Goal: Task Accomplishment & Management: Manage account settings

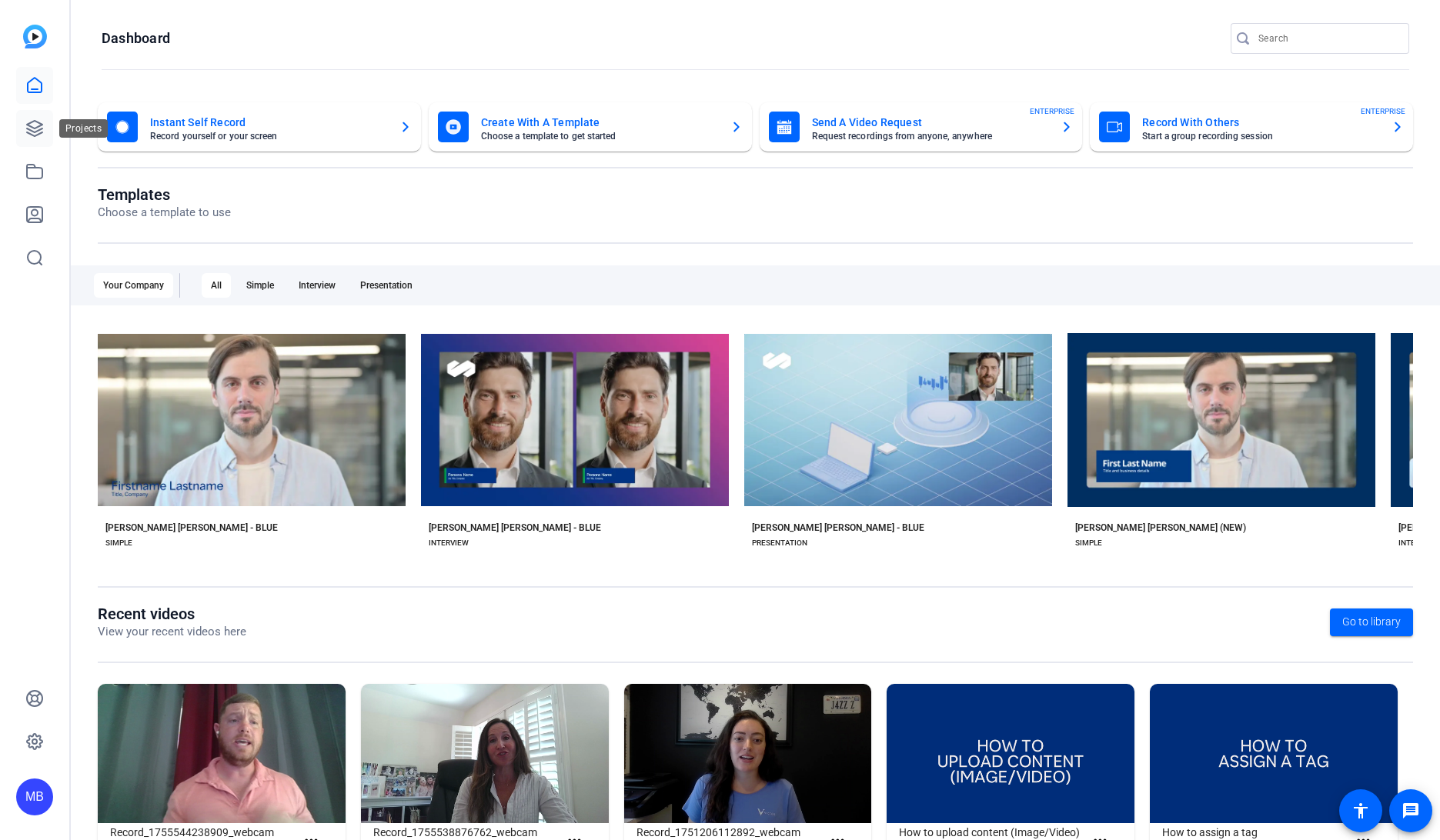
click at [42, 130] on icon at bounding box center [35, 128] width 19 height 19
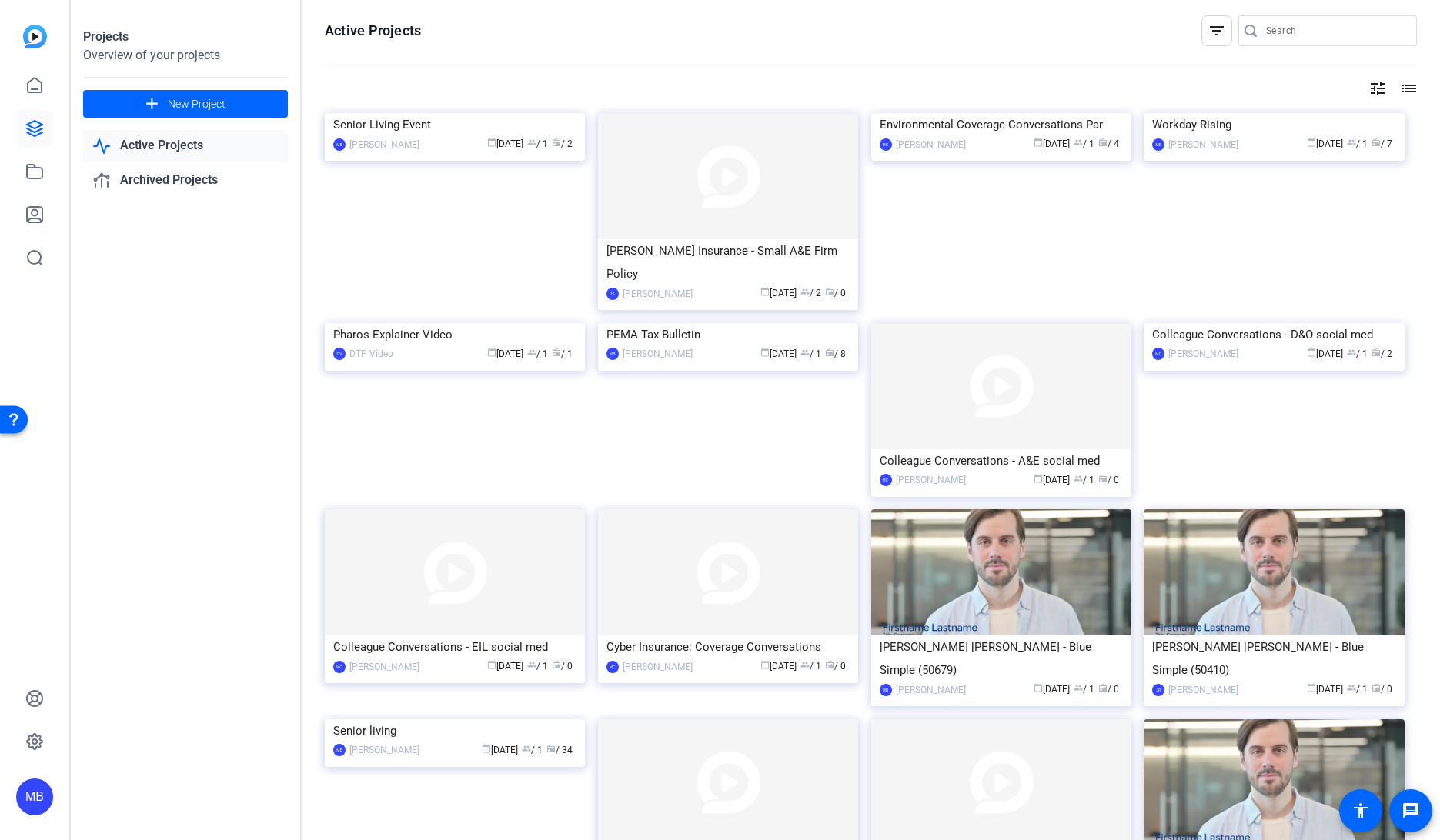
click at [217, 143] on link "Active Projects" at bounding box center [186, 146] width 205 height 32
click at [655, 201] on img at bounding box center [728, 176] width 260 height 126
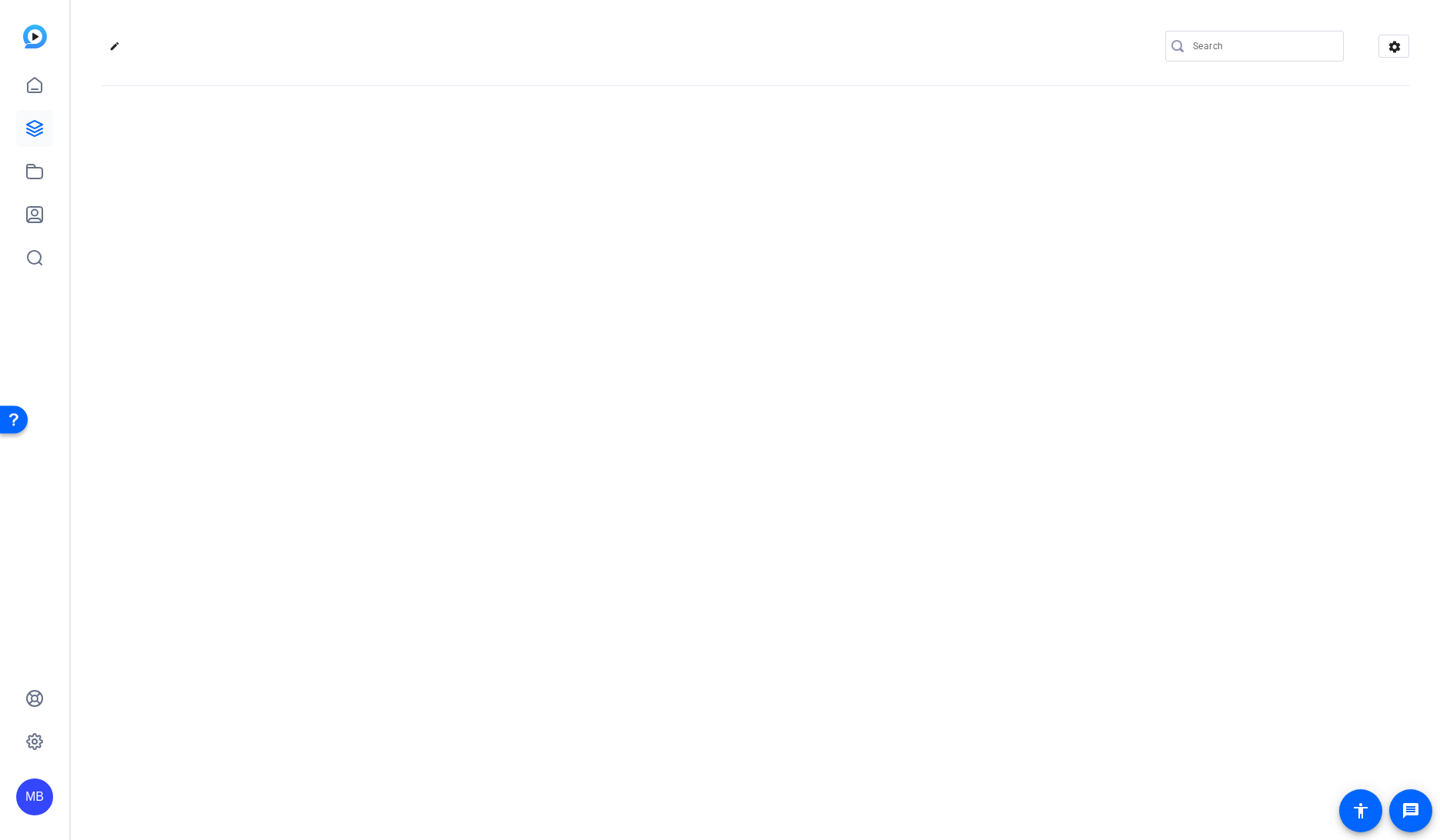
click at [655, 201] on div "edit settings" at bounding box center [755, 420] width 1369 height 840
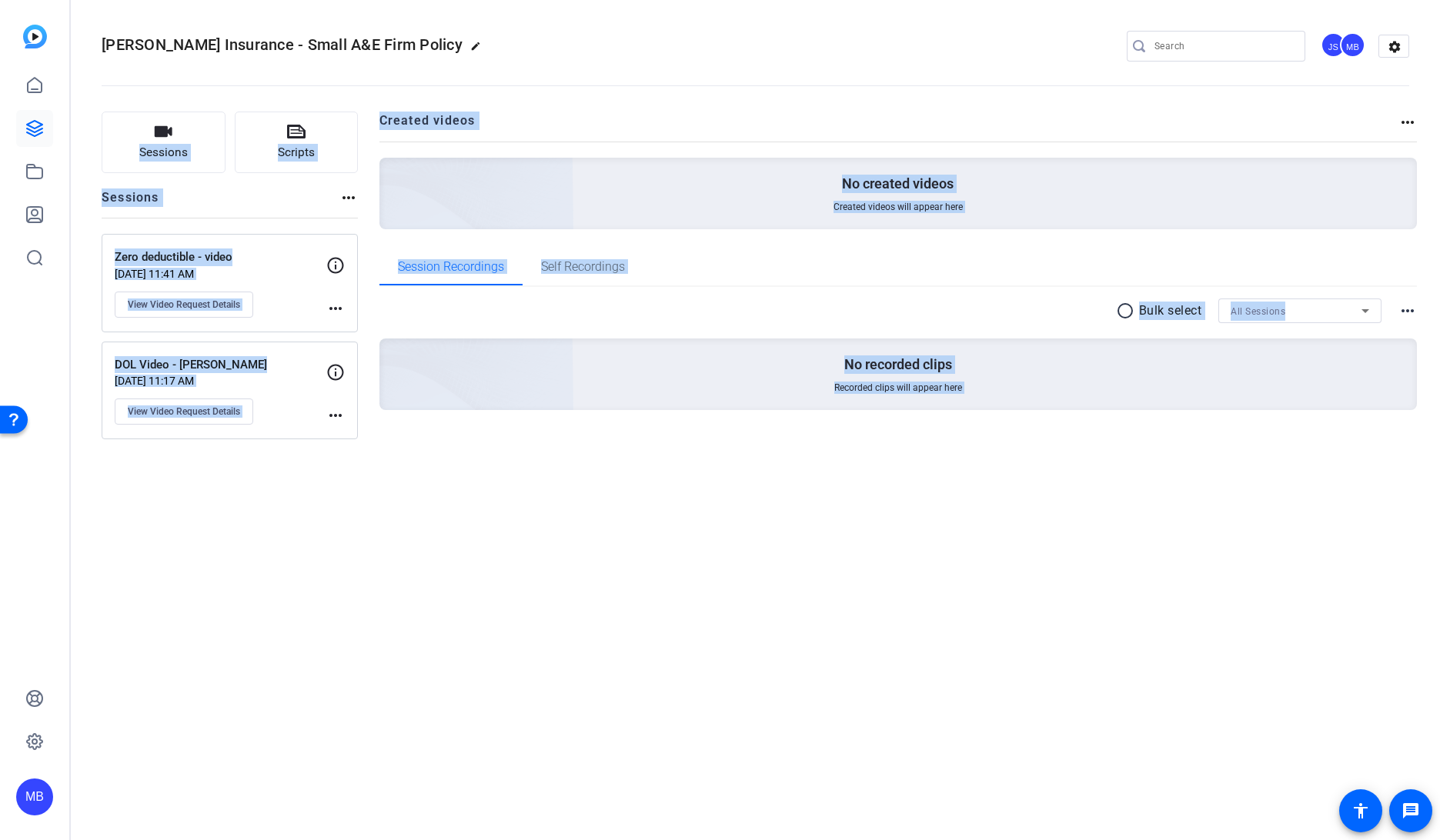
click at [471, 520] on div "Victor Insurance - Small A&E Firm Policy edit JS MB settings Sessions Scripts S…" at bounding box center [755, 420] width 1369 height 840
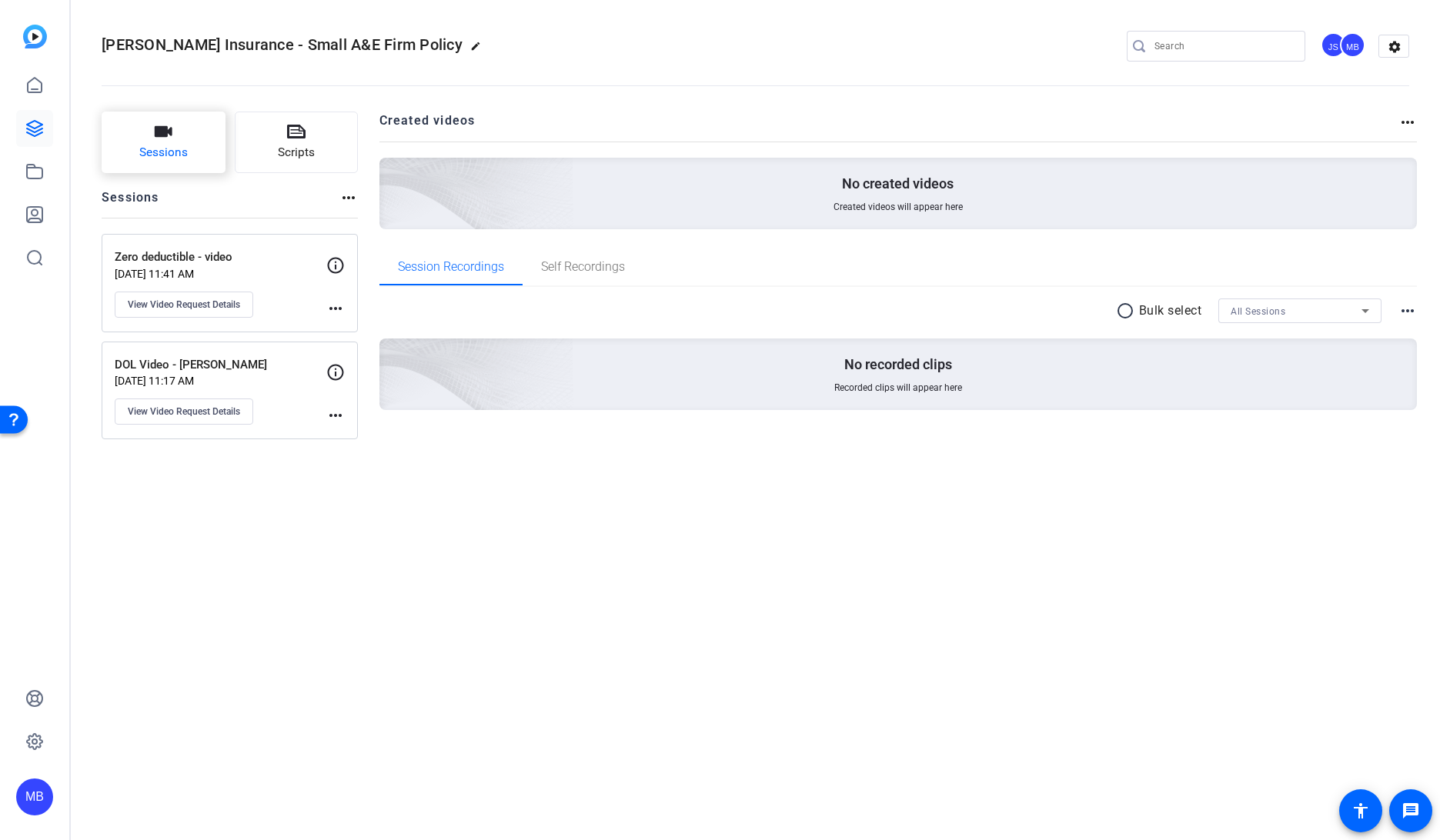
click at [166, 141] on button "Sessions" at bounding box center [163, 142] width 124 height 62
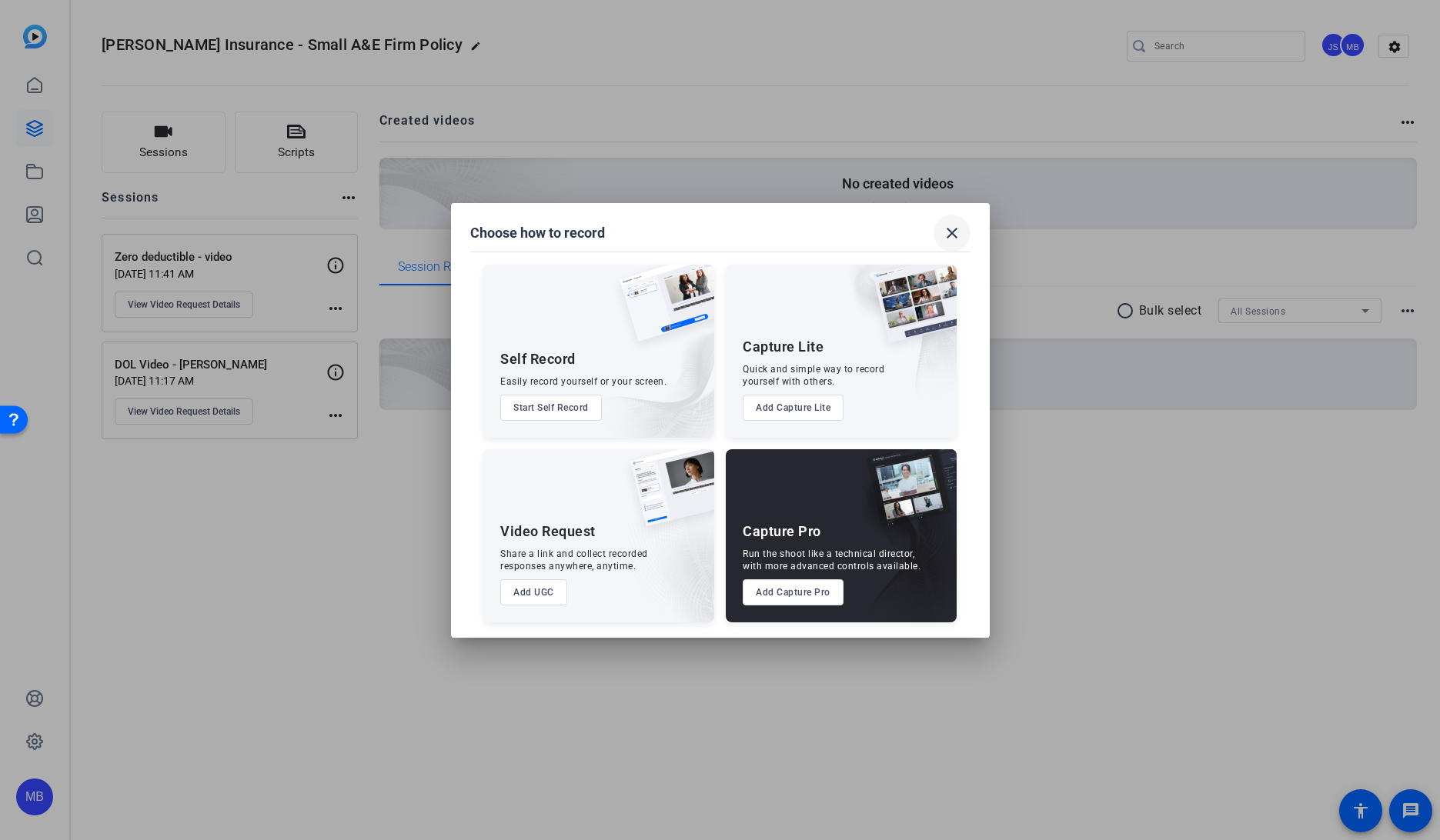
click at [949, 237] on mat-icon "close" at bounding box center [951, 233] width 19 height 19
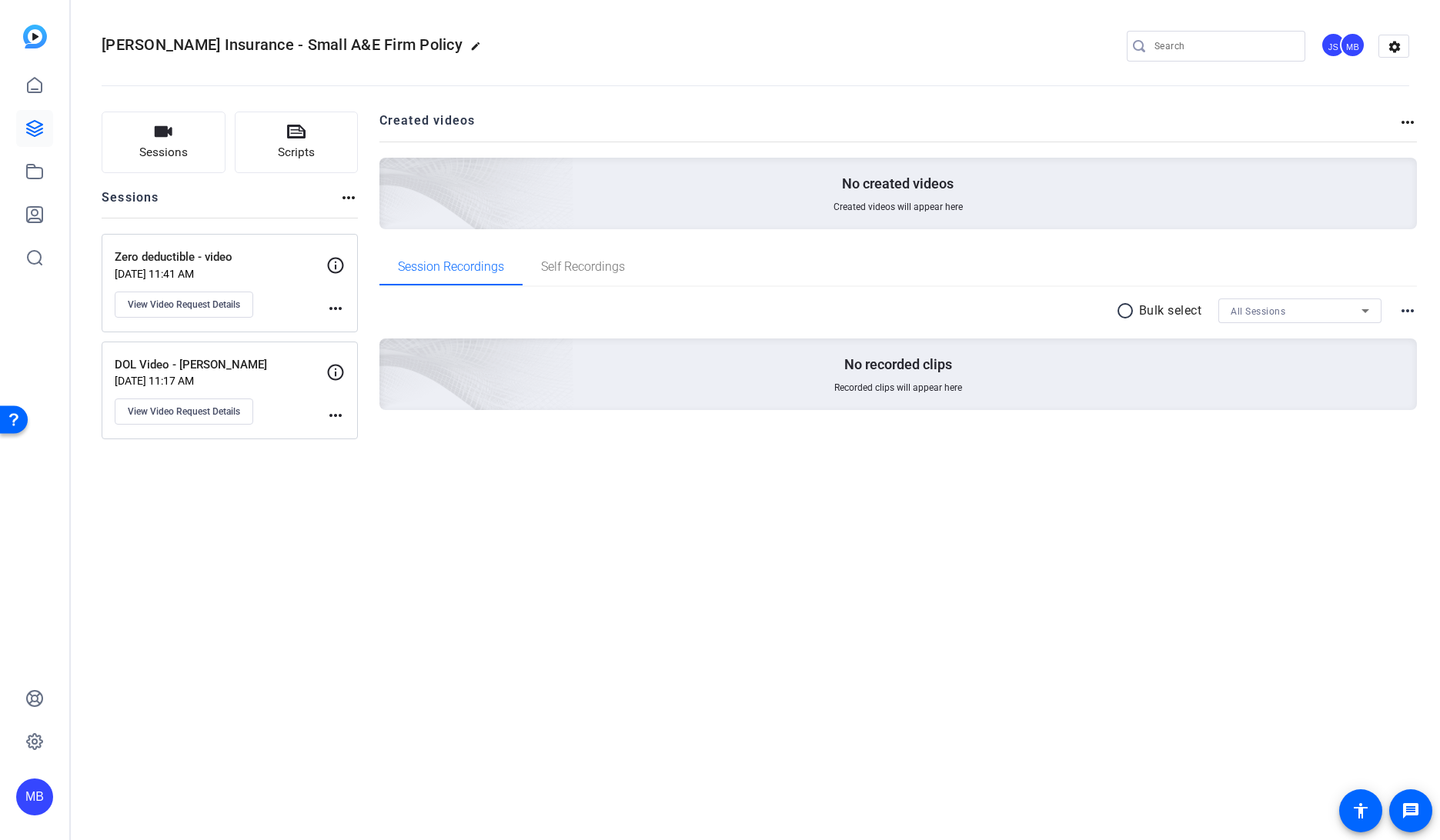
click at [202, 346] on div "DOL Video - Julia Sep 26, 2025 @ 11:17 AM View Video Request Details more_horiz" at bounding box center [229, 390] width 256 height 98
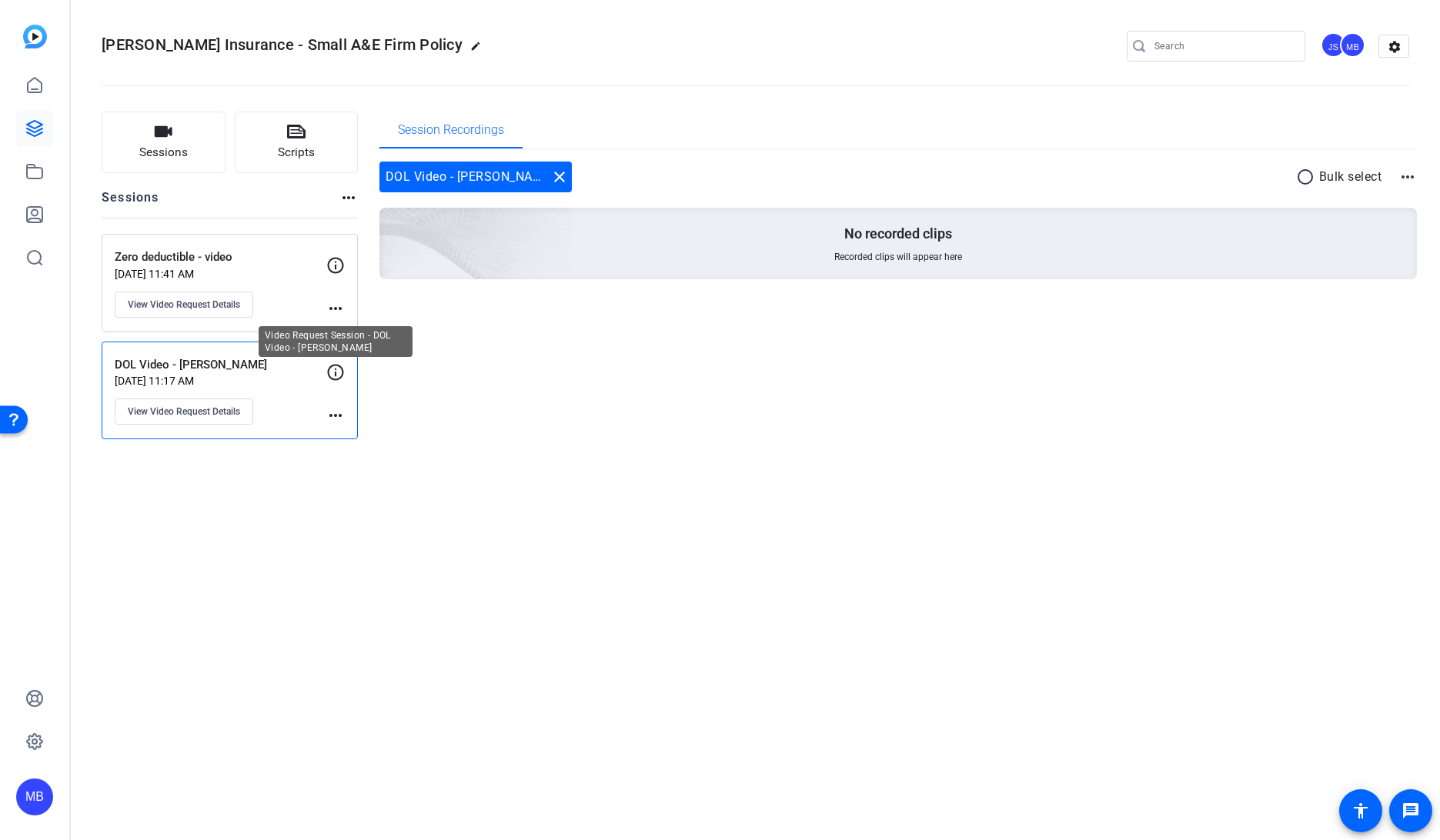
click at [336, 376] on icon at bounding box center [336, 372] width 19 height 19
click at [344, 410] on mat-icon "more_horiz" at bounding box center [336, 415] width 19 height 19
click at [266, 388] on div at bounding box center [720, 420] width 1440 height 840
click at [224, 411] on span "View Video Request Details" at bounding box center [184, 411] width 112 height 12
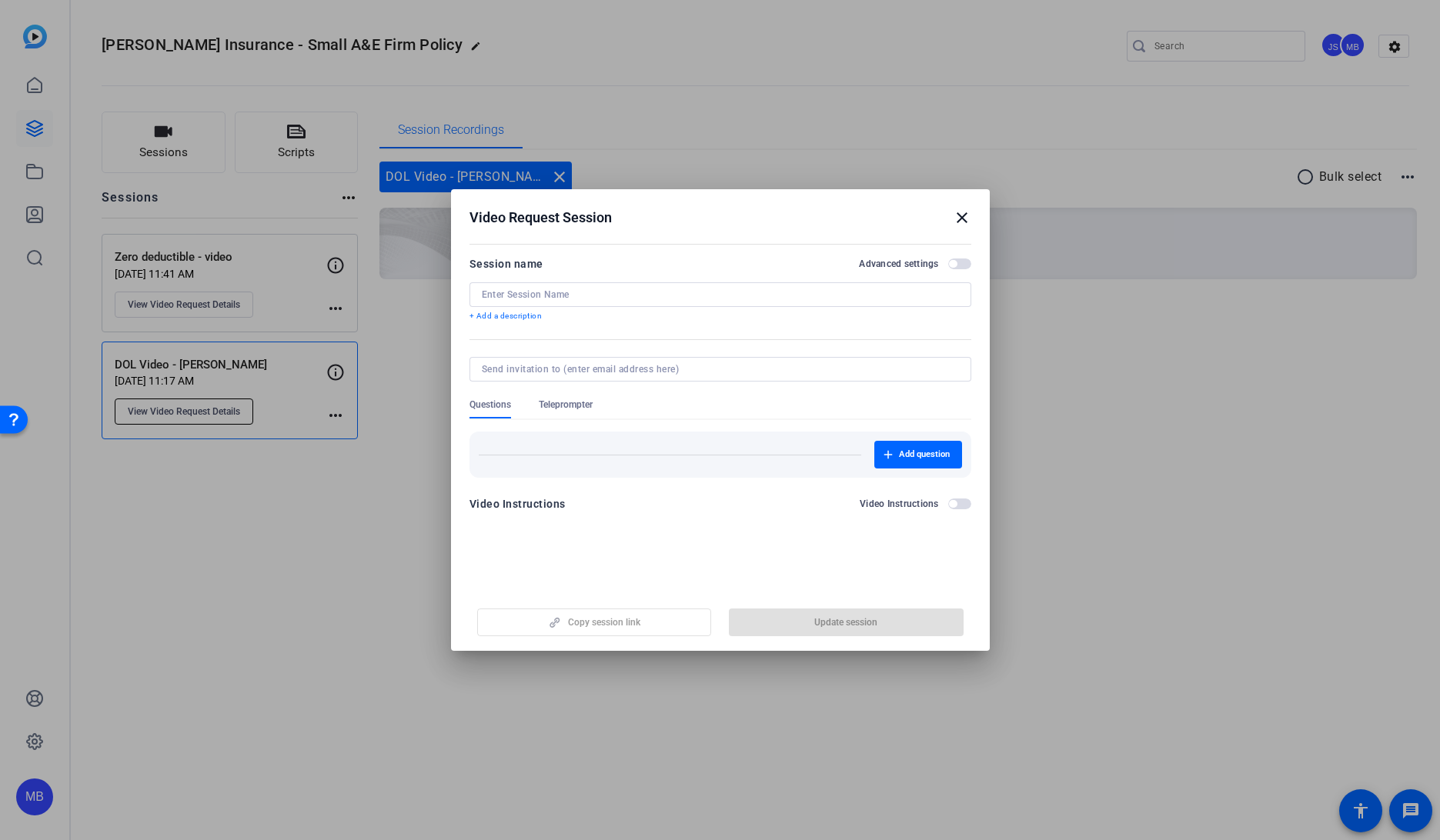
type input "DOL Video - [PERSON_NAME]"
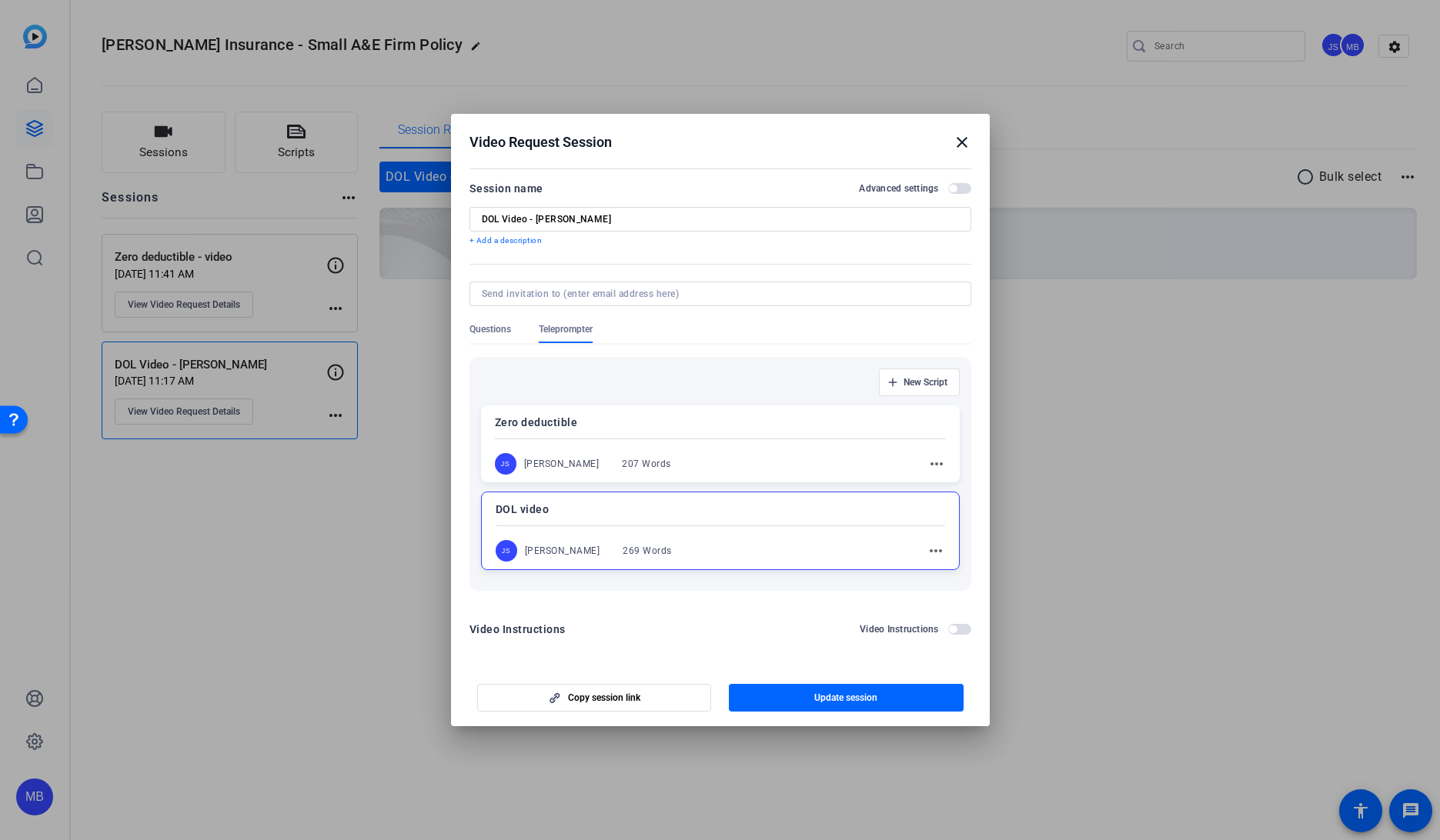
click at [786, 454] on div "JS Jack Stenner 207 Words more_horiz" at bounding box center [720, 465] width 451 height 22
click at [852, 513] on p "DOL video" at bounding box center [720, 510] width 451 height 19
click at [867, 530] on div "DOL video JS Jack Stenner 269 Words more_horiz" at bounding box center [720, 530] width 479 height 78
click at [868, 530] on div "DOL video JS Jack Stenner 269 Words more_horiz" at bounding box center [720, 530] width 479 height 78
click at [933, 550] on mat-icon "more_horiz" at bounding box center [936, 551] width 19 height 19
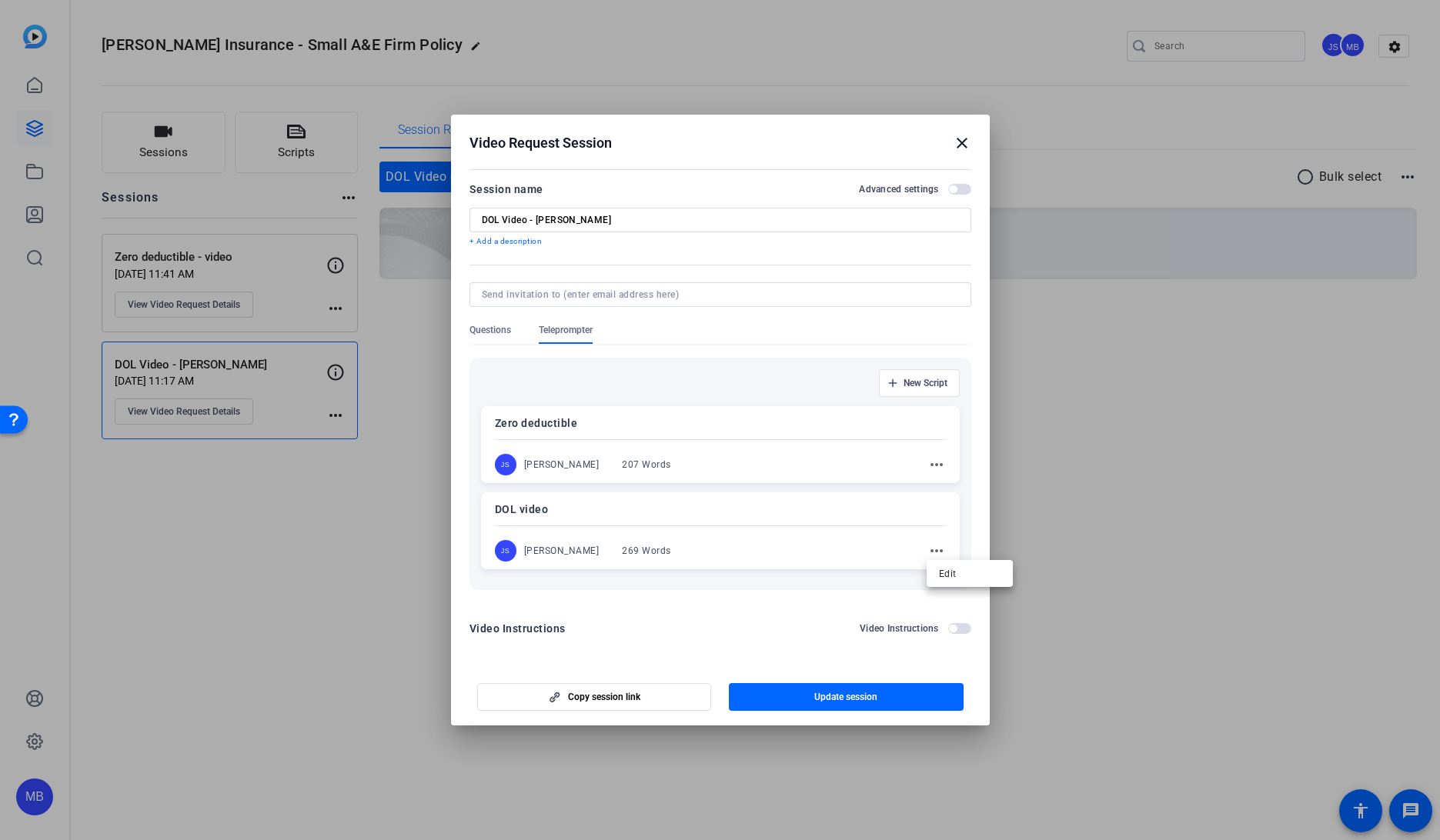
drag, startPoint x: 819, startPoint y: 542, endPoint x: 730, endPoint y: 542, distance: 89.0
click at [819, 541] on div at bounding box center [720, 420] width 1440 height 840
click at [582, 511] on p "DOL video" at bounding box center [720, 509] width 451 height 19
click at [618, 515] on p "DOL video" at bounding box center [720, 509] width 450 height 19
click at [618, 515] on p "DOL video" at bounding box center [720, 509] width 451 height 19
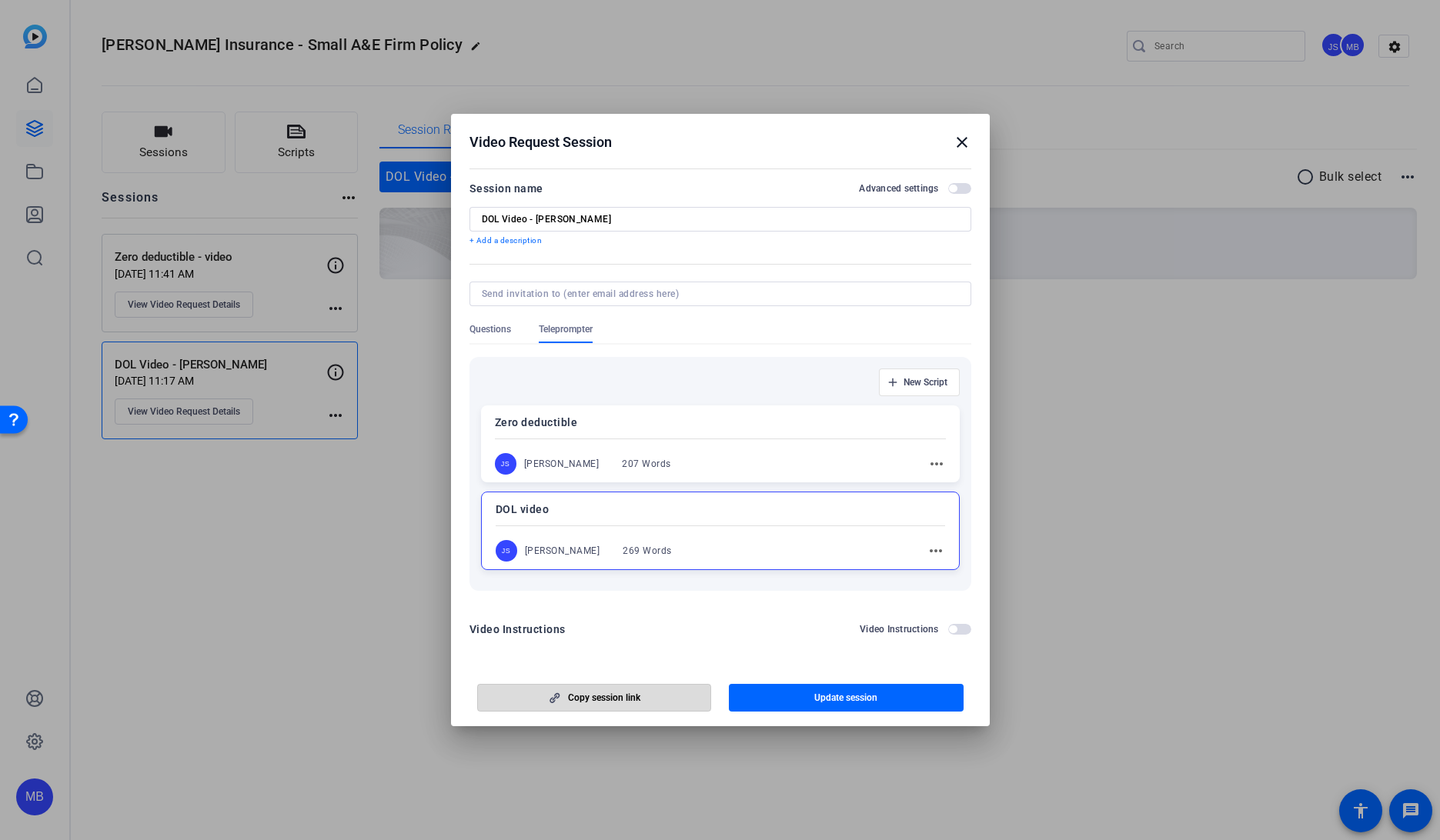
click at [636, 697] on span "Copy session link" at bounding box center [604, 698] width 72 height 12
click at [808, 526] on div at bounding box center [720, 525] width 450 height 5
drag, startPoint x: 792, startPoint y: 376, endPoint x: 801, endPoint y: 373, distance: 9.5
click at [800, 374] on div "New Script" at bounding box center [720, 383] width 479 height 28
click at [734, 431] on p "Zero deductible" at bounding box center [720, 423] width 451 height 19
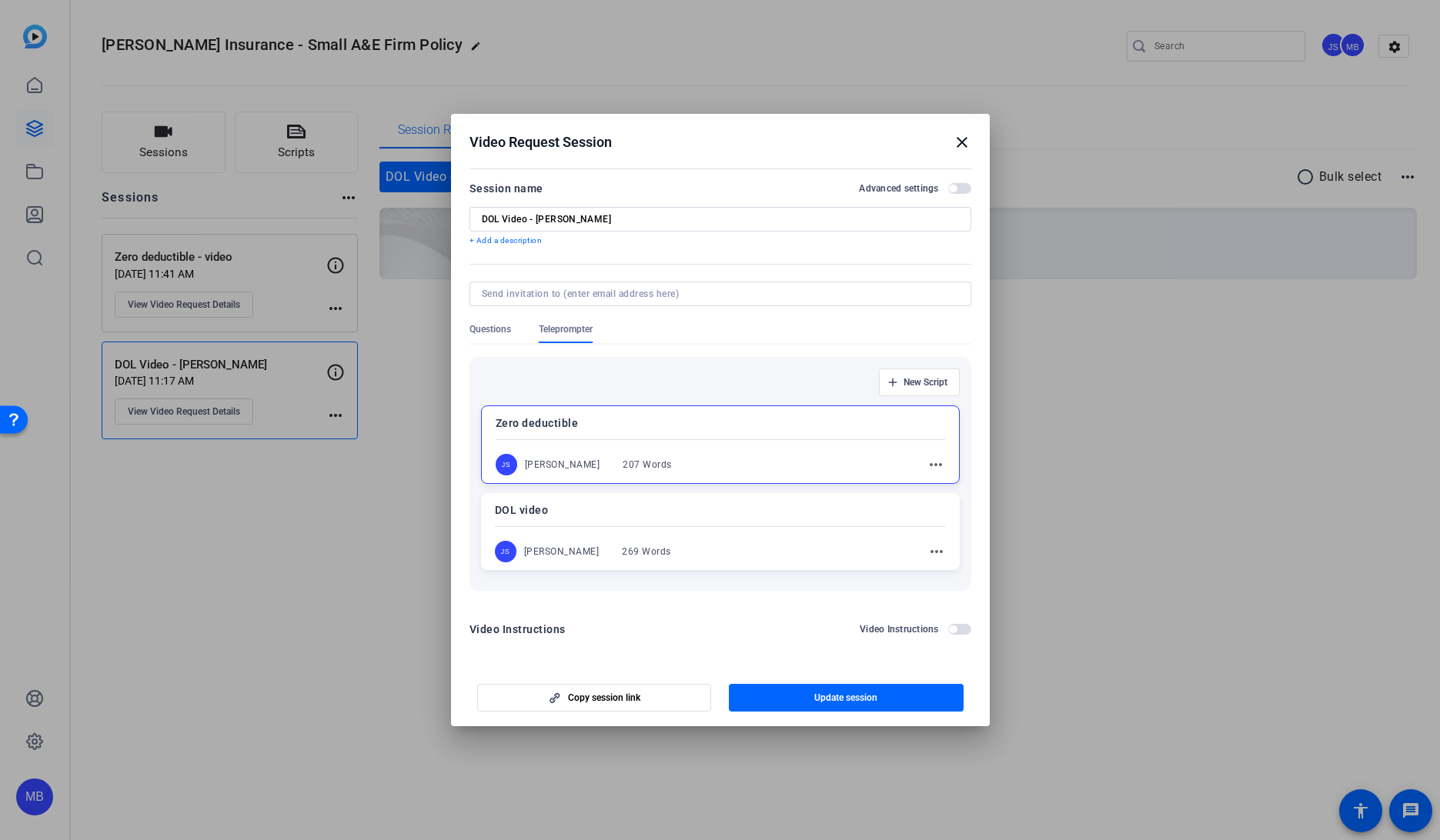
click at [691, 474] on div "JS Jack Stenner 207 Words more_horiz" at bounding box center [720, 465] width 450 height 22
click at [756, 645] on div "Video Instructions Video Instructions" at bounding box center [720, 633] width 502 height 28
click at [616, 695] on span "Copy session link" at bounding box center [604, 697] width 72 height 12
click at [623, 697] on span "Copy session link" at bounding box center [604, 697] width 72 height 12
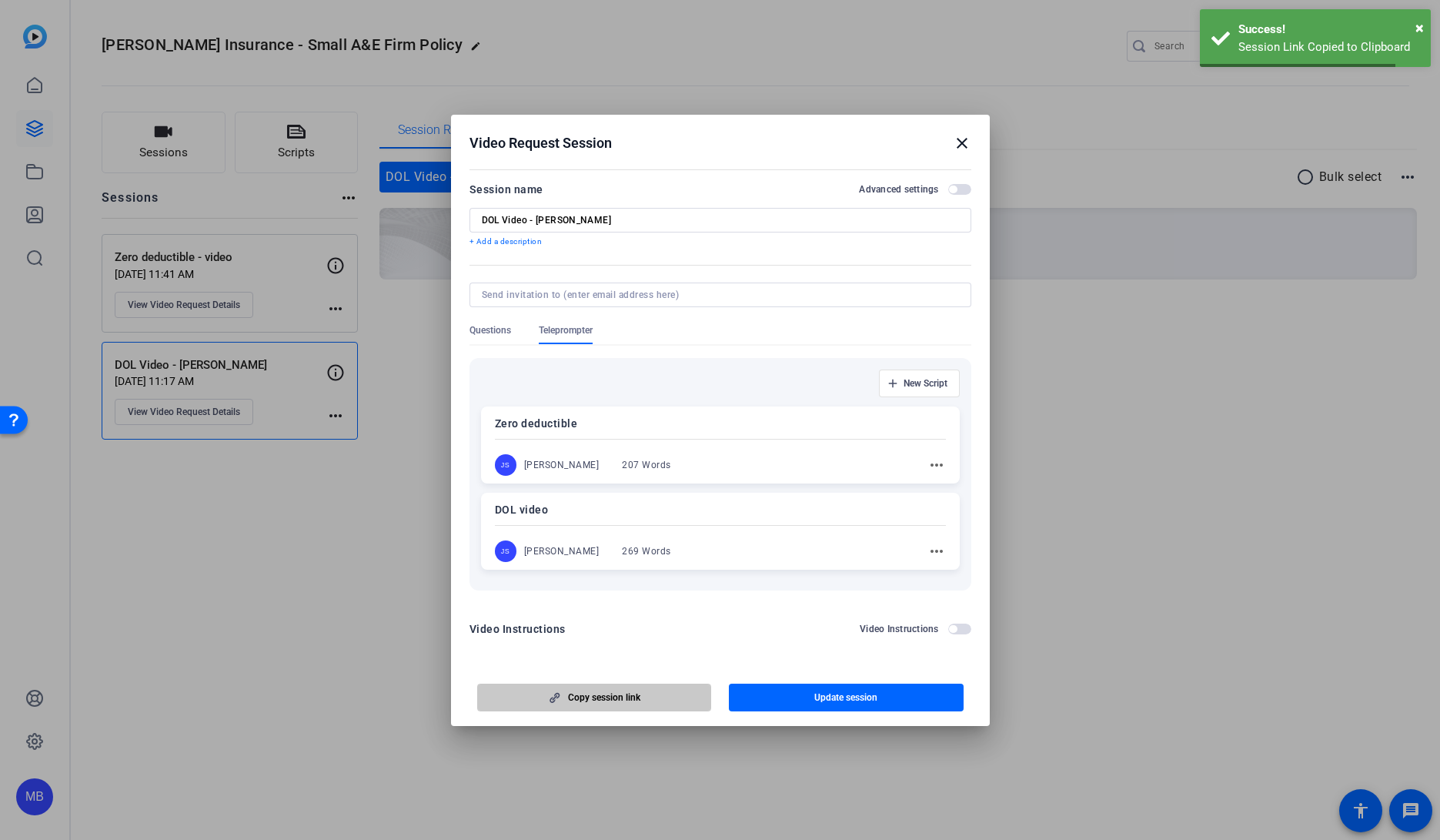
click at [624, 697] on span "Copy session link" at bounding box center [604, 697] width 72 height 12
click at [611, 515] on p "DOL video" at bounding box center [720, 509] width 451 height 19
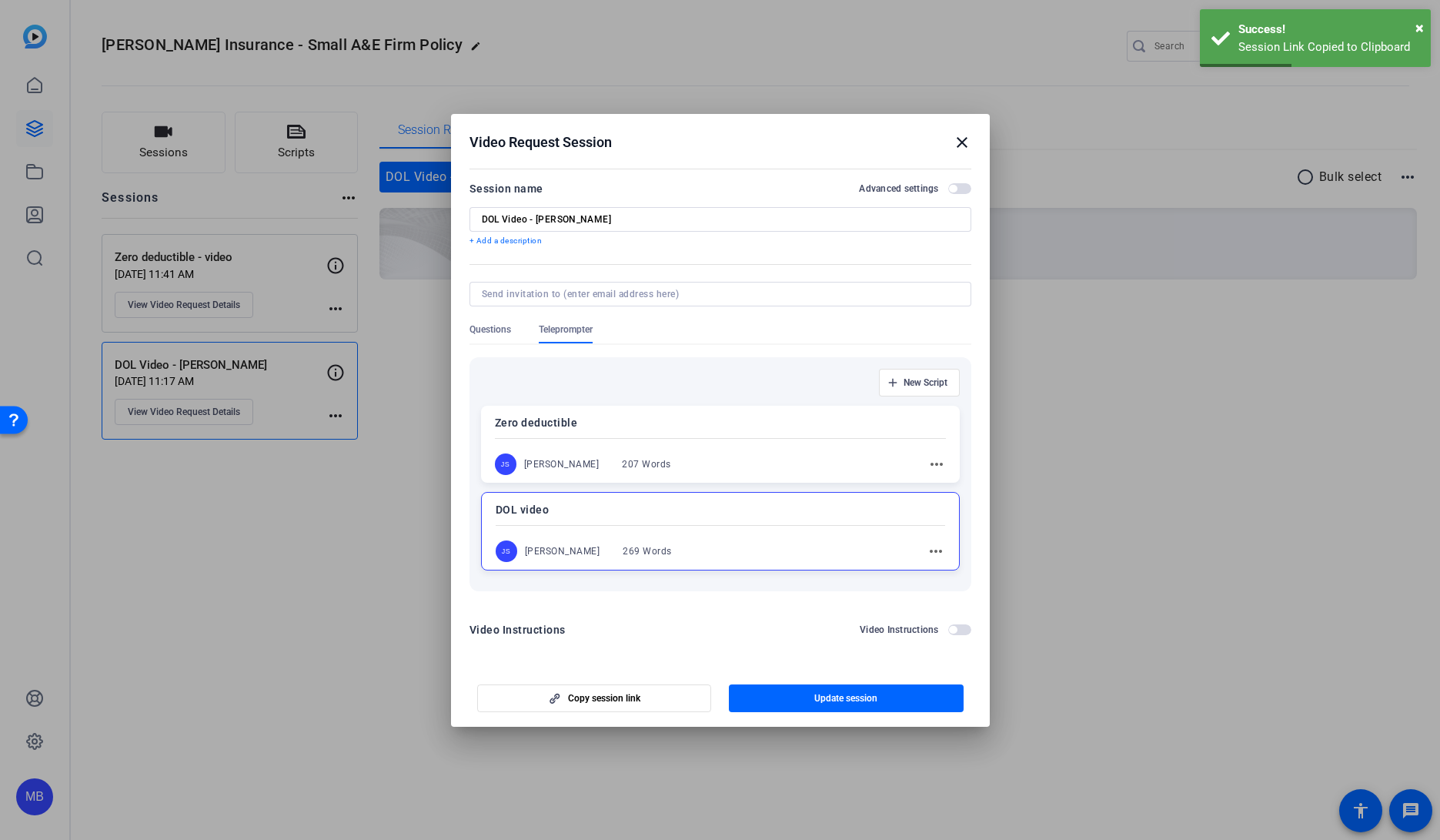
drag, startPoint x: 617, startPoint y: 533, endPoint x: 600, endPoint y: 535, distance: 17.1
click at [617, 533] on div "DOL video JS Jack Stenner 269 Words more_horiz" at bounding box center [720, 530] width 479 height 78
click at [577, 531] on div "DOL video JS Jack Stenner 269 Words more_horiz" at bounding box center [720, 531] width 479 height 77
click at [570, 699] on span "Copy session link" at bounding box center [604, 698] width 72 height 12
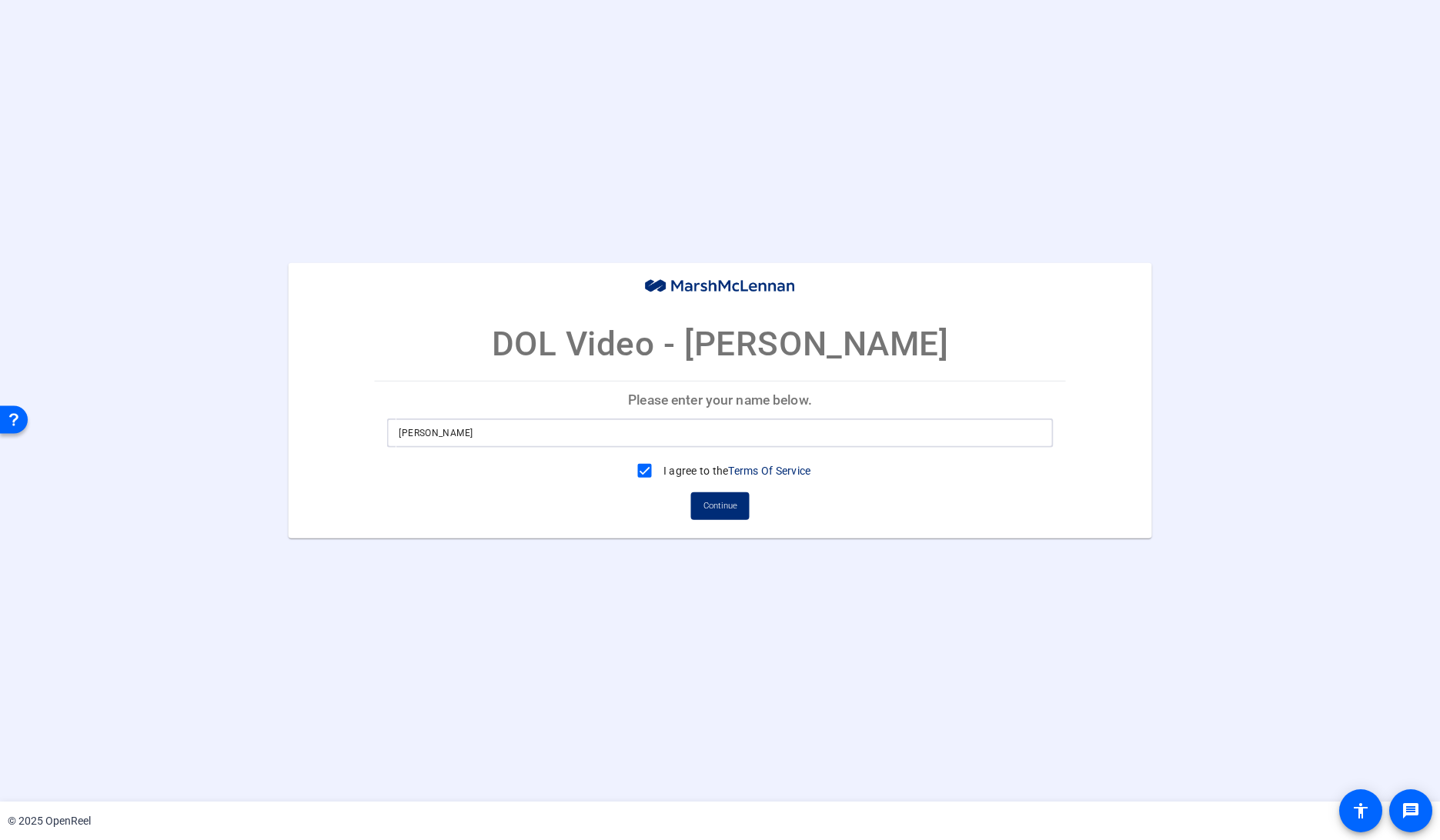
drag, startPoint x: 540, startPoint y: 431, endPoint x: 217, endPoint y: 404, distance: 324.1
click at [234, 410] on div "DOL Video - [PERSON_NAME] Please enter your name below. [PERSON_NAME] I agree t…" at bounding box center [720, 400] width 1440 height 275
click at [473, 429] on input "[PERSON_NAME]" at bounding box center [719, 433] width 642 height 19
click at [721, 501] on span "Continue" at bounding box center [720, 505] width 34 height 23
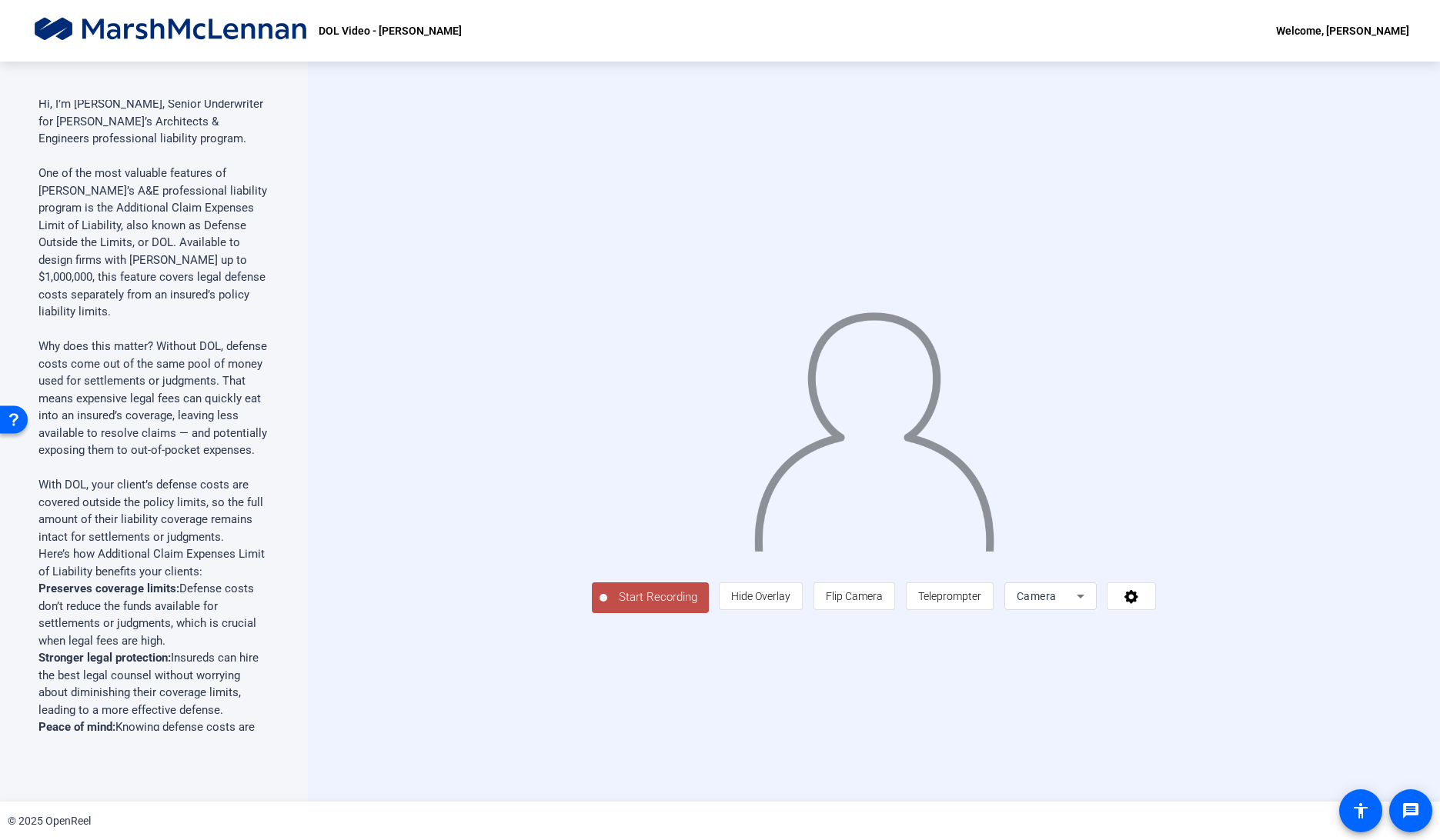
scroll to position [59, 0]
click at [981, 603] on span "Teleprompter" at bounding box center [950, 596] width 64 height 12
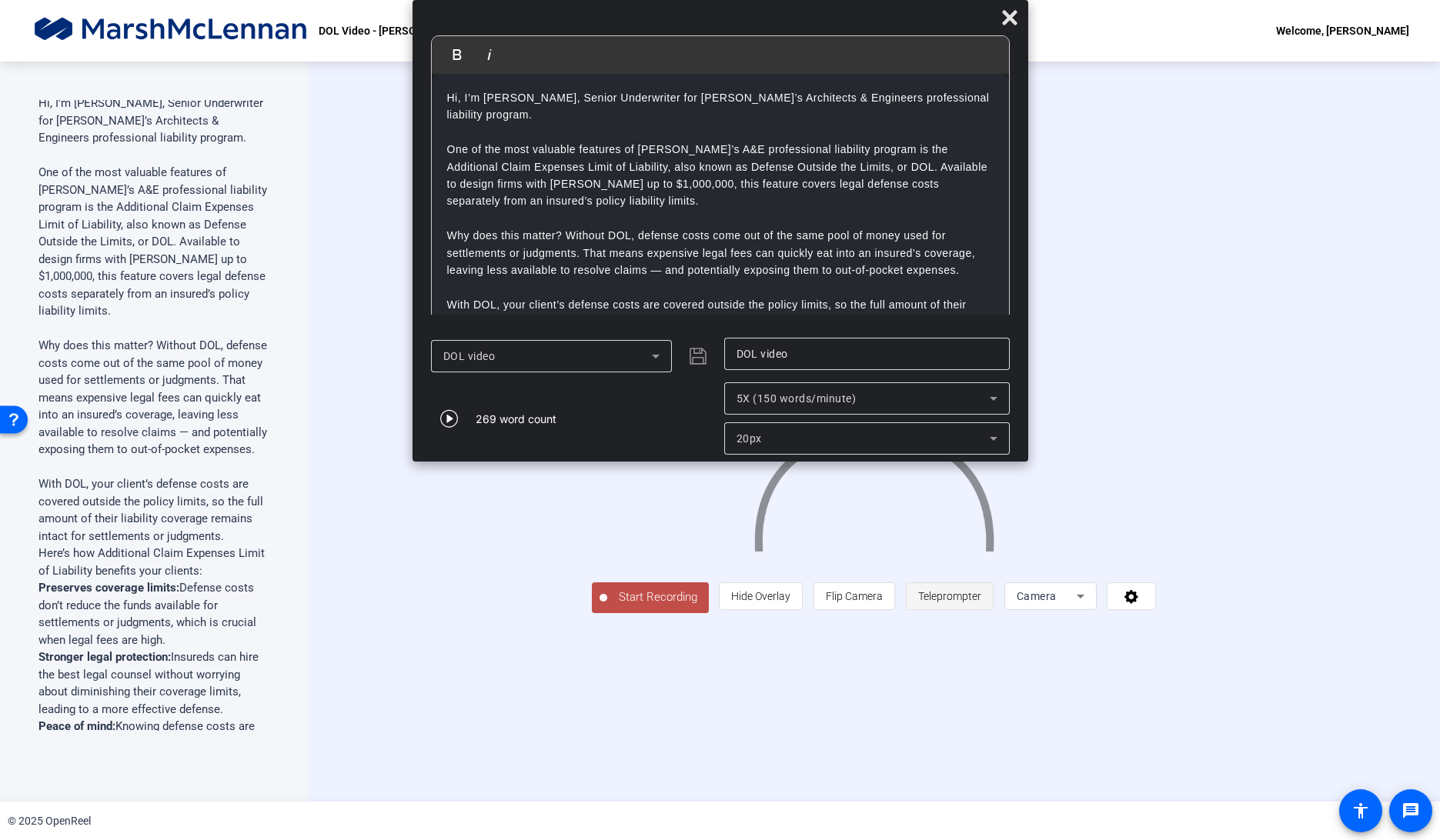
click at [981, 603] on span "Teleprompter" at bounding box center [950, 596] width 64 height 12
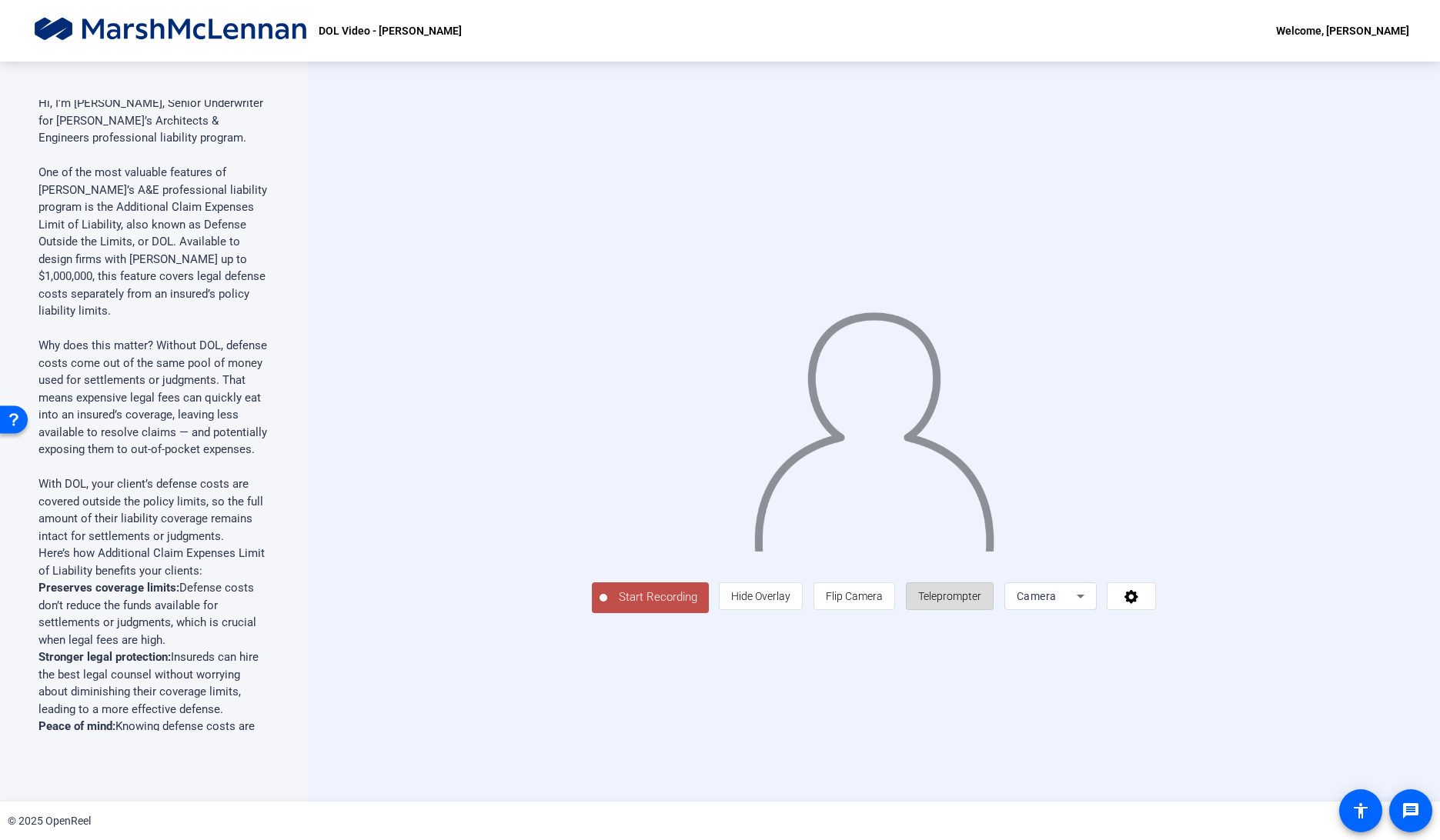
click at [981, 603] on span "Teleprompter" at bounding box center [950, 596] width 64 height 12
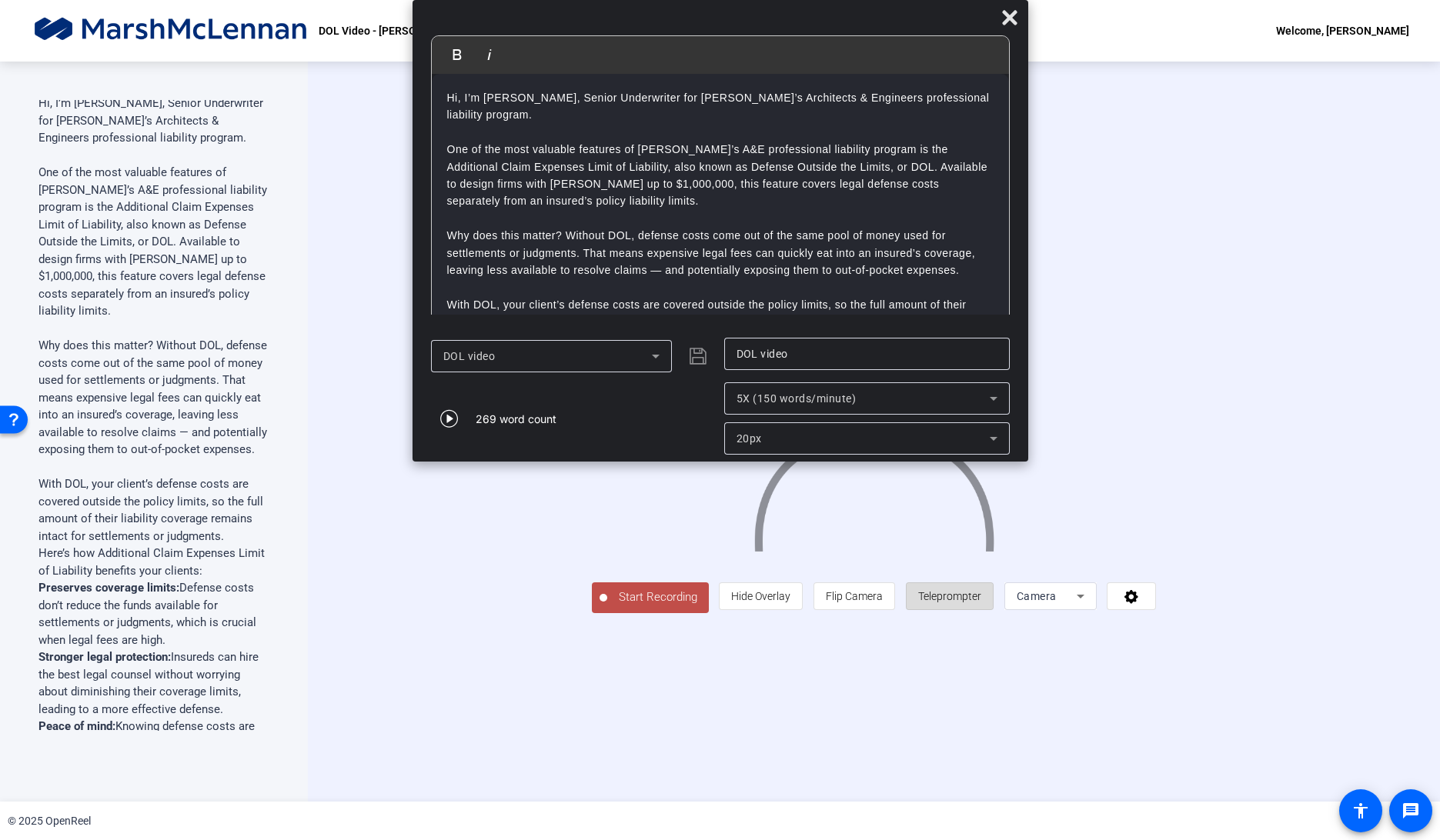
click at [981, 603] on span "Teleprompter" at bounding box center [950, 596] width 64 height 12
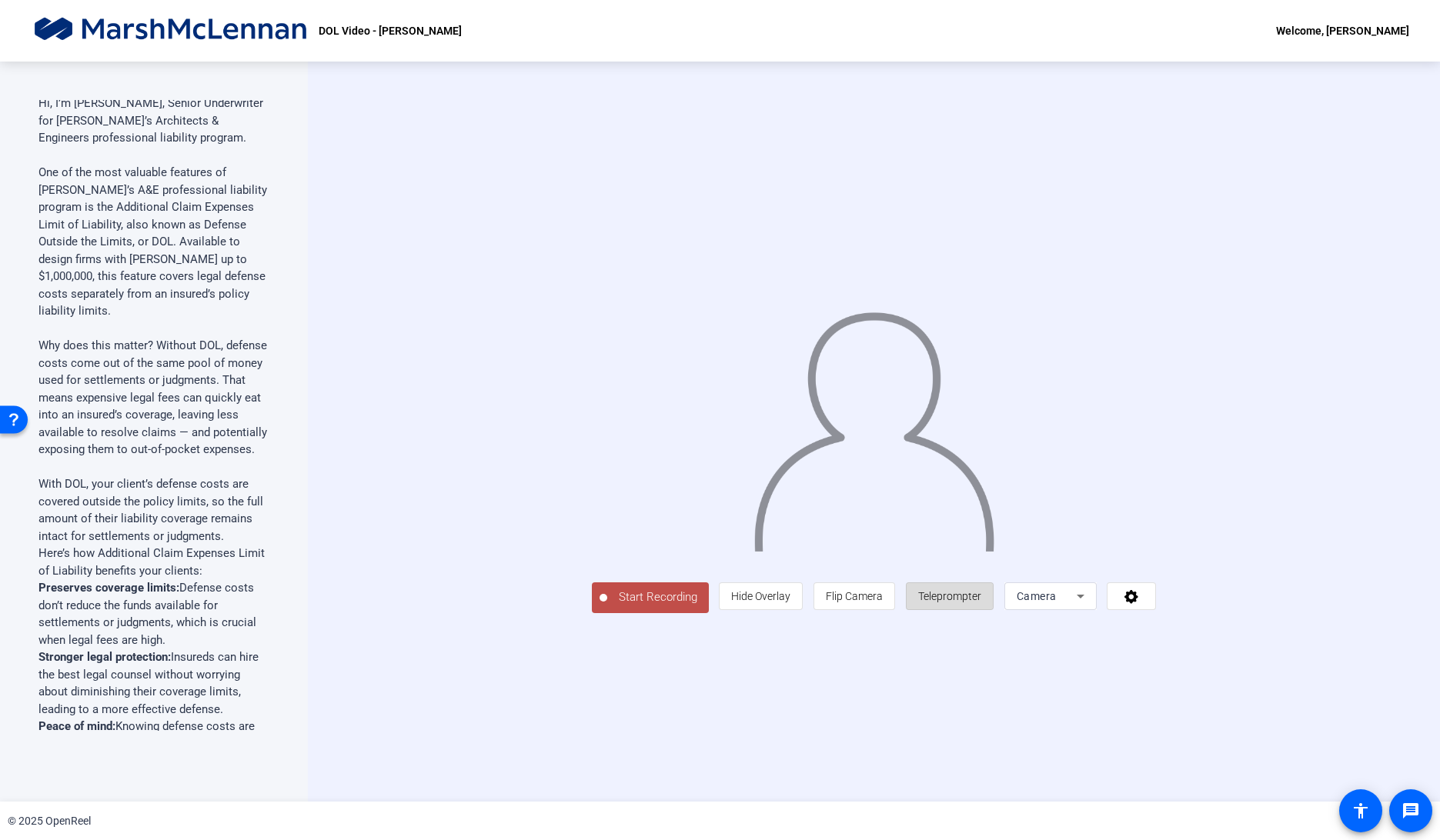
click at [981, 603] on span "Teleprompter" at bounding box center [950, 596] width 64 height 12
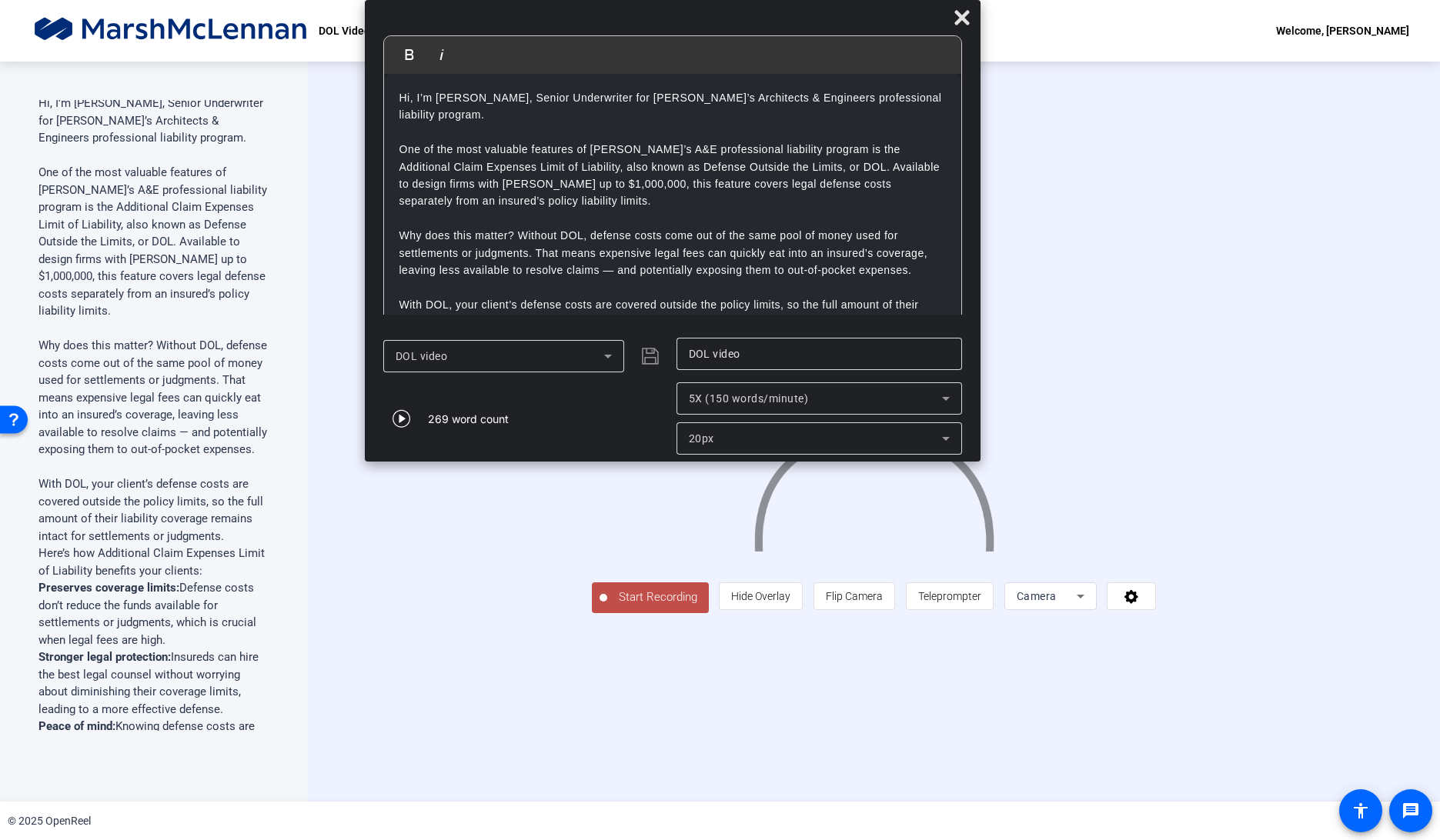
drag, startPoint x: 736, startPoint y: 11, endPoint x: 691, endPoint y: -15, distance: 52.0
click at [691, 0] on html "Accessibility Screen-Reader Guide, Feedback, and Issue Reporting | New window D…" at bounding box center [720, 420] width 1440 height 840
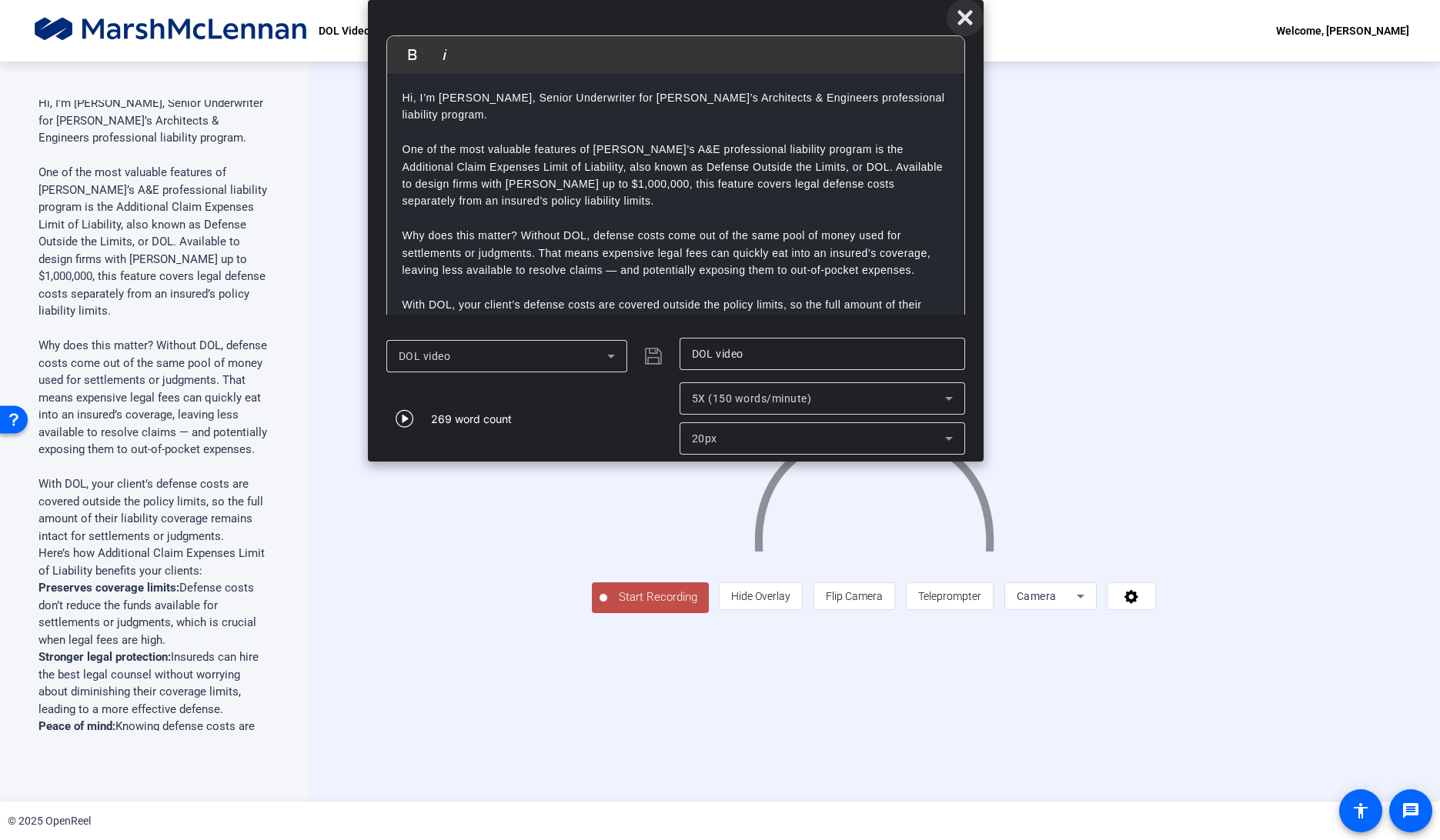
click at [967, 20] on icon at bounding box center [964, 17] width 15 height 15
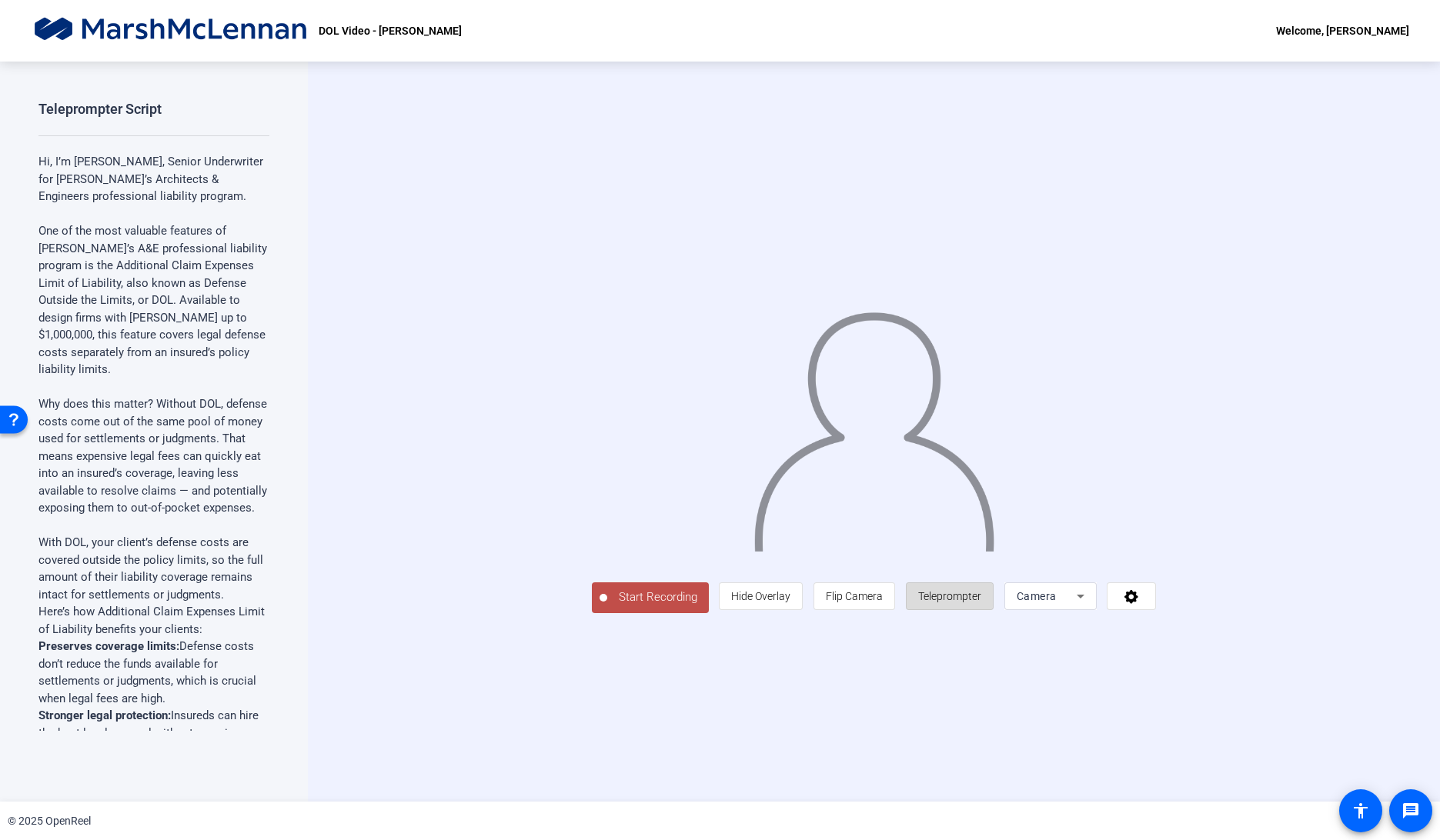
click at [981, 603] on span "Teleprompter" at bounding box center [950, 596] width 64 height 12
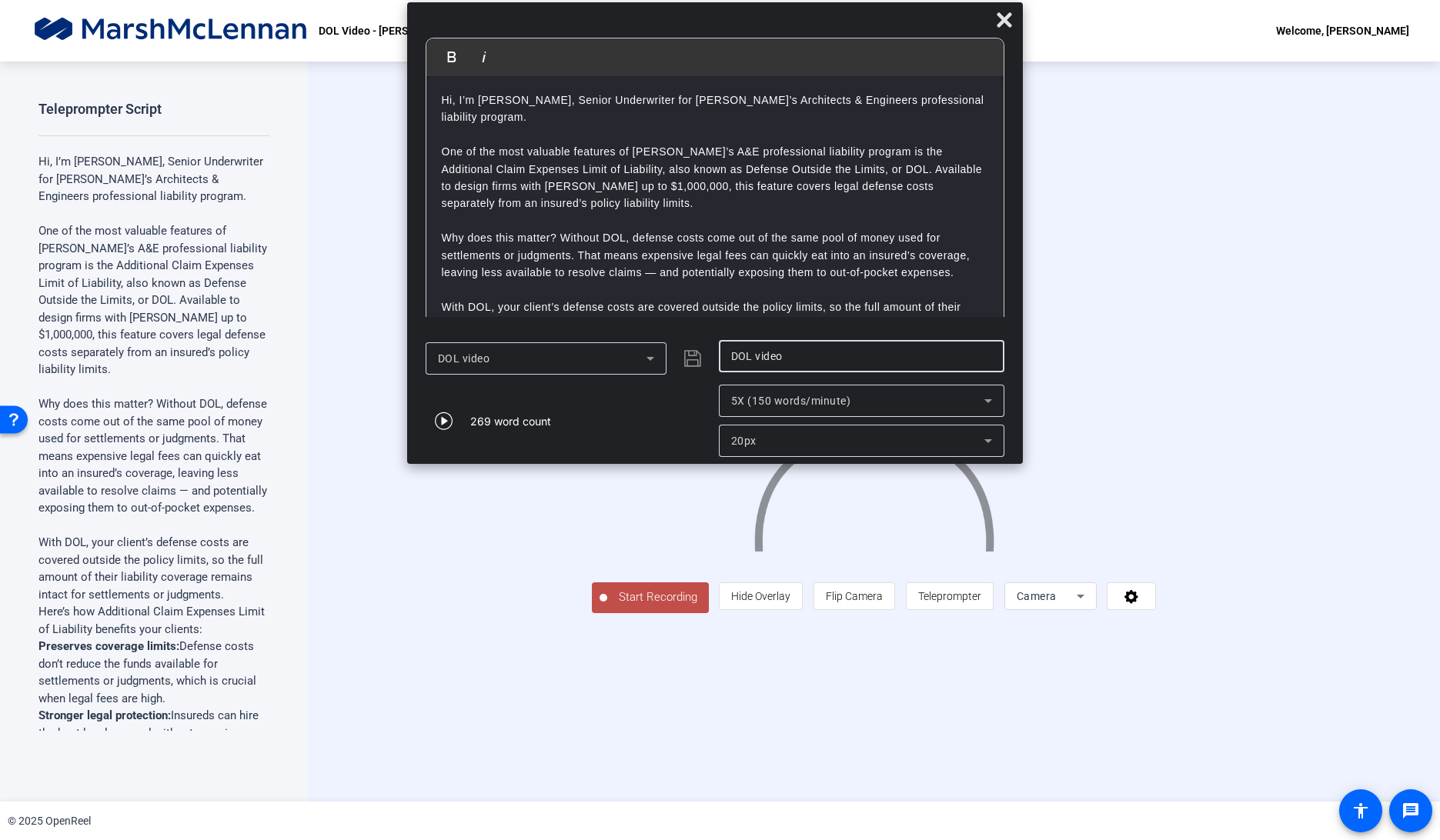
drag, startPoint x: 923, startPoint y: 354, endPoint x: 899, endPoint y: 354, distance: 24.0
click at [923, 354] on input "DOL video" at bounding box center [861, 356] width 261 height 19
click at [561, 354] on div "DOL video" at bounding box center [542, 358] width 209 height 19
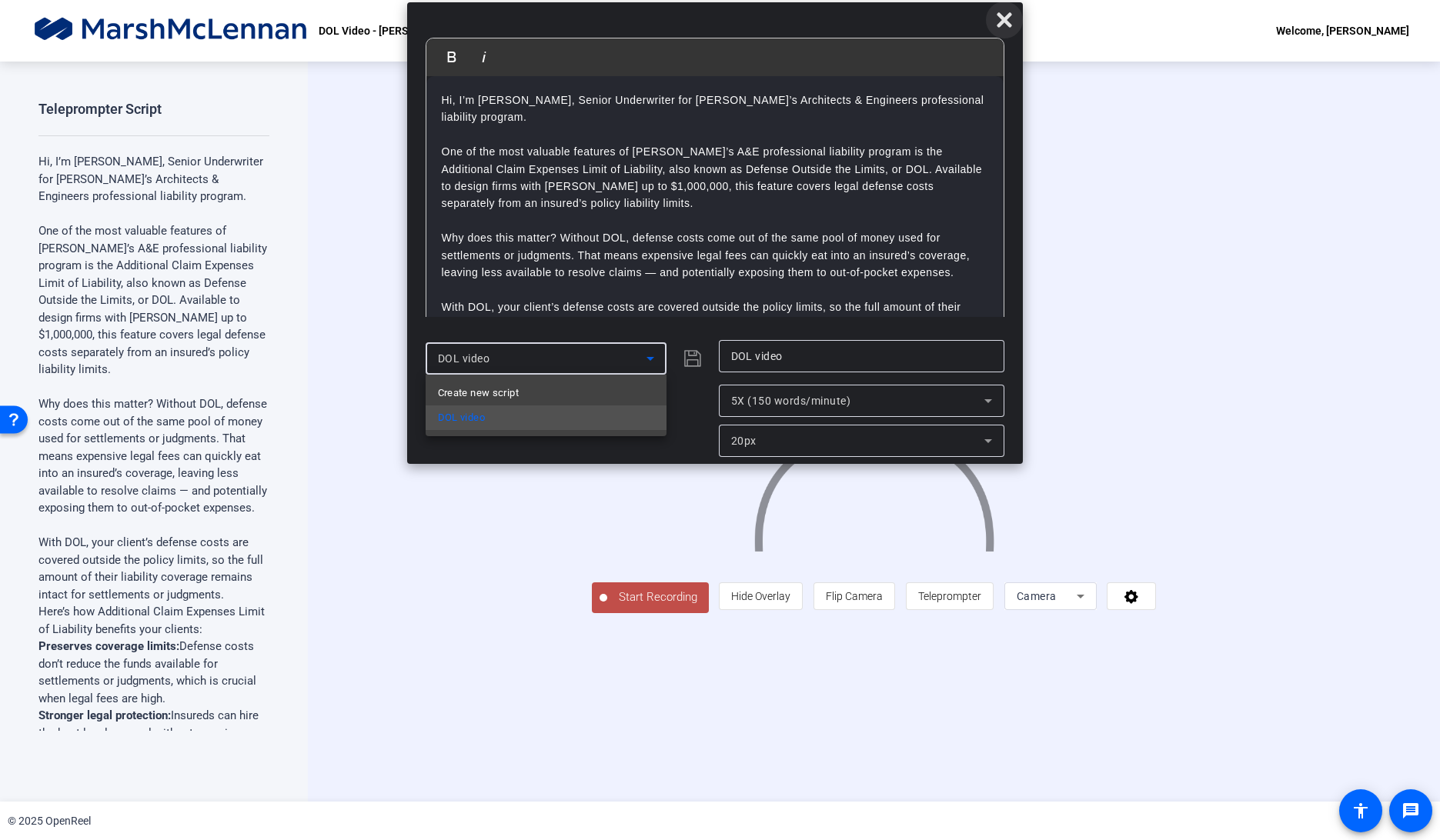
click at [1010, 17] on div at bounding box center [720, 420] width 1440 height 840
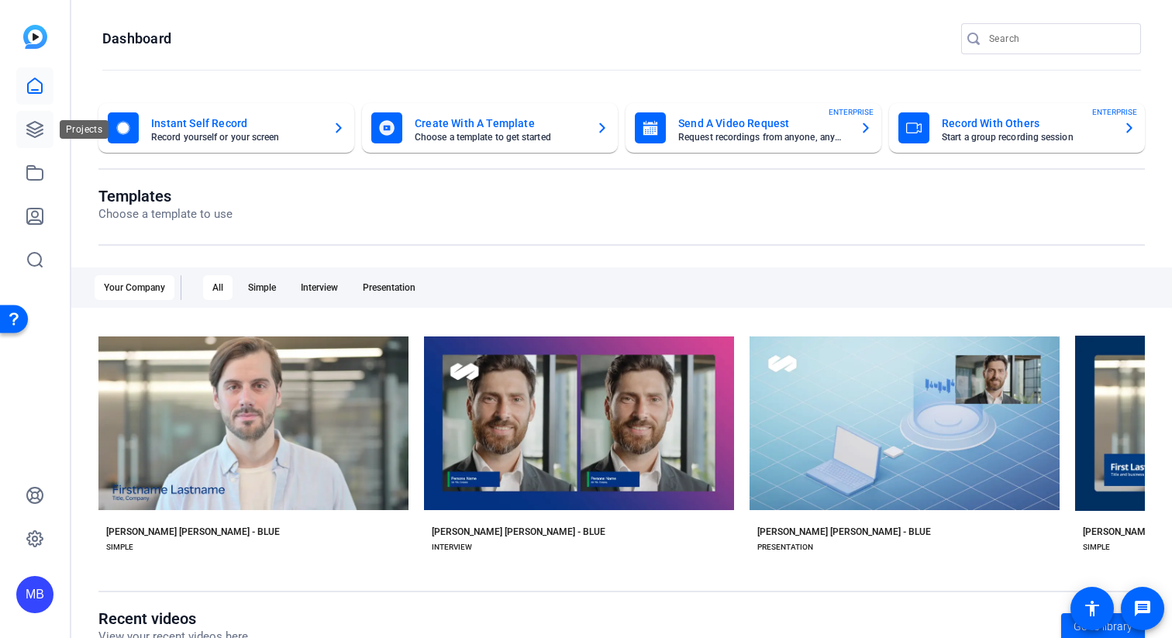
click at [32, 133] on icon at bounding box center [35, 129] width 19 height 19
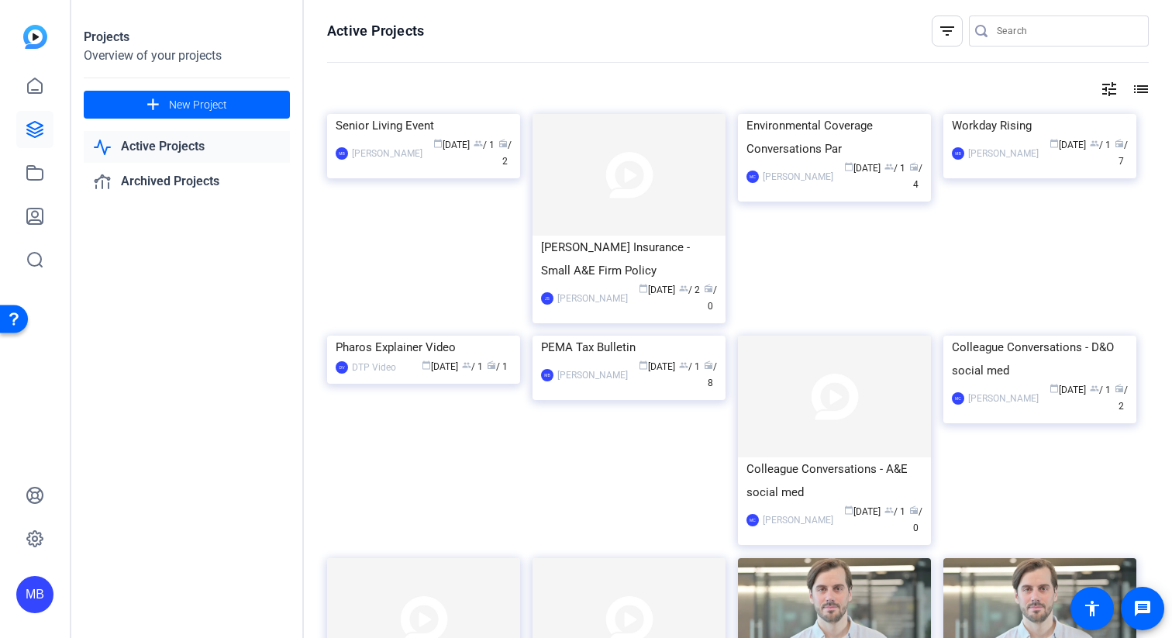
click at [154, 140] on link "Active Projects" at bounding box center [187, 147] width 206 height 32
click at [215, 144] on link "Active Projects" at bounding box center [187, 147] width 206 height 32
click at [33, 143] on link at bounding box center [34, 129] width 37 height 37
click at [201, 150] on link "Active Projects" at bounding box center [187, 147] width 206 height 32
click at [441, 114] on img at bounding box center [423, 114] width 193 height 0
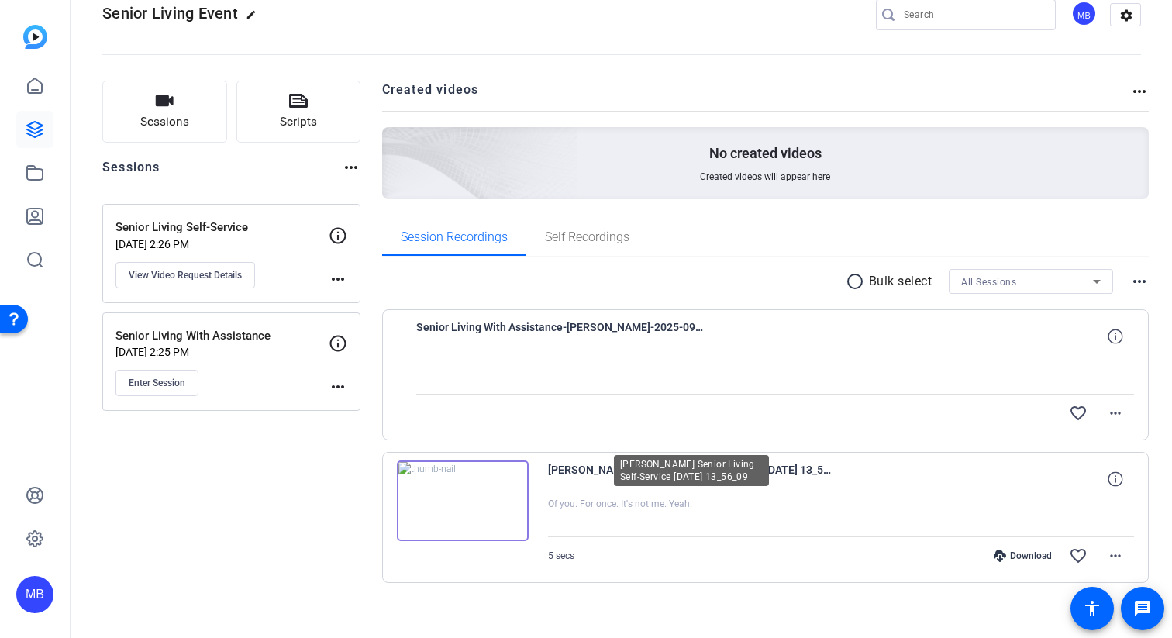
scroll to position [46, 0]
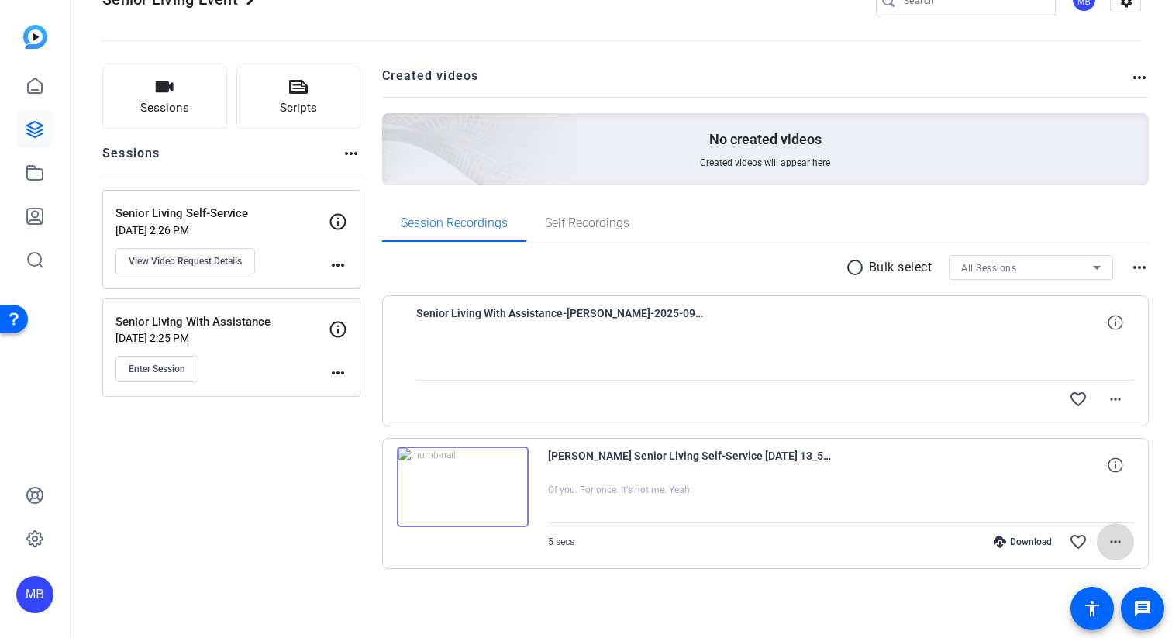
click at [1115, 541] on mat-icon "more_horiz" at bounding box center [1115, 541] width 19 height 19
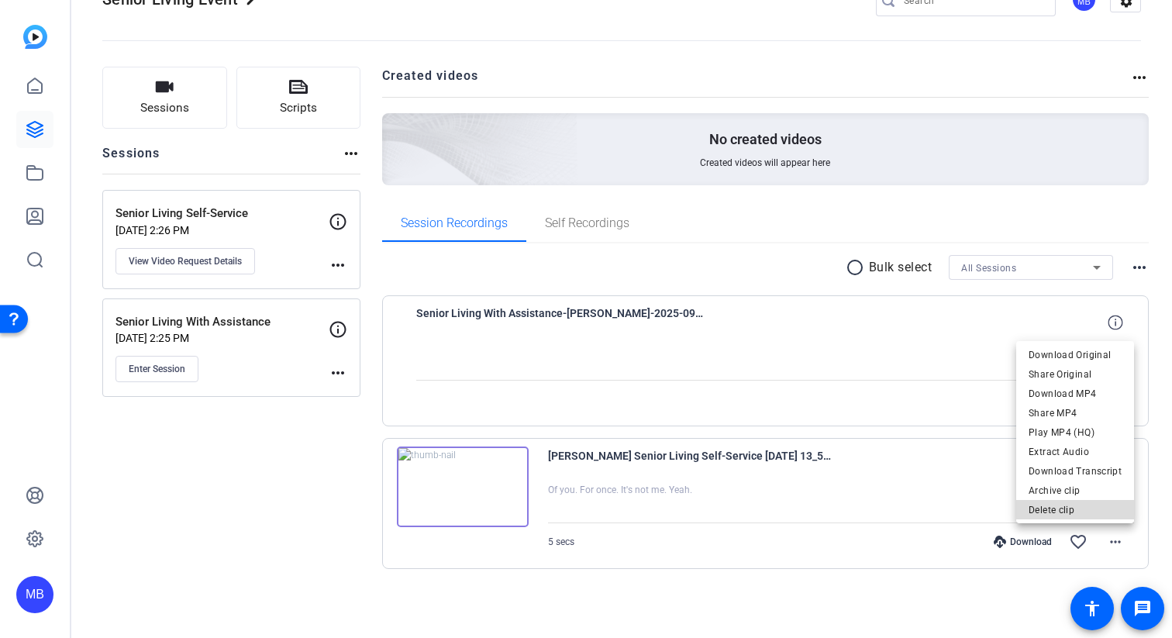
click at [1087, 514] on span "Delete clip" at bounding box center [1075, 510] width 93 height 19
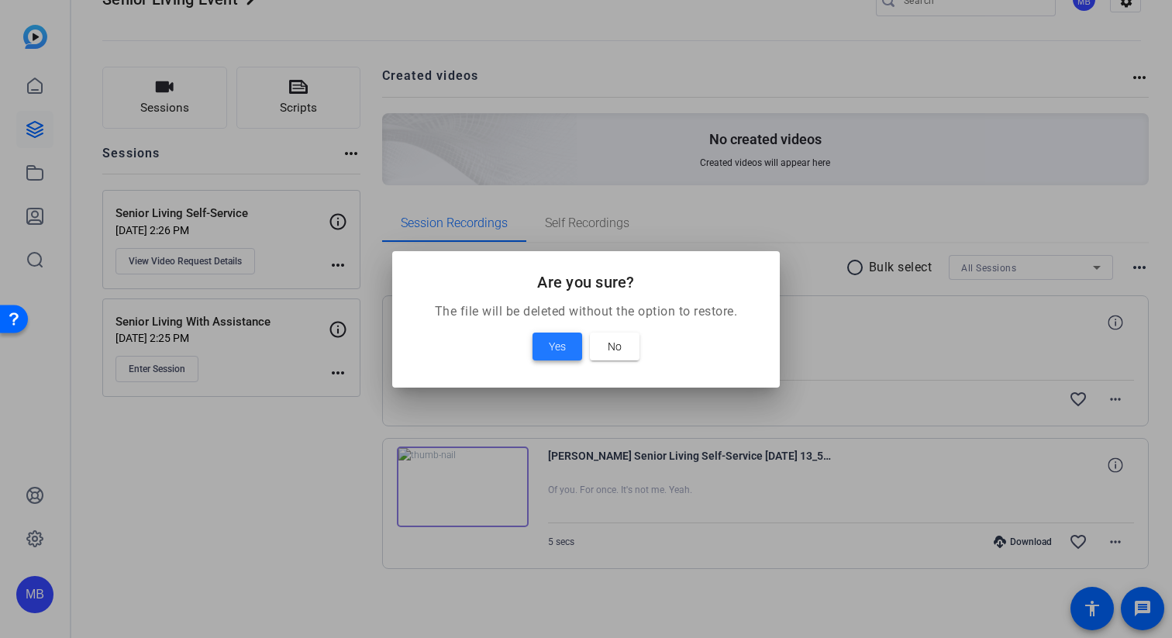
click at [546, 354] on span at bounding box center [557, 346] width 50 height 37
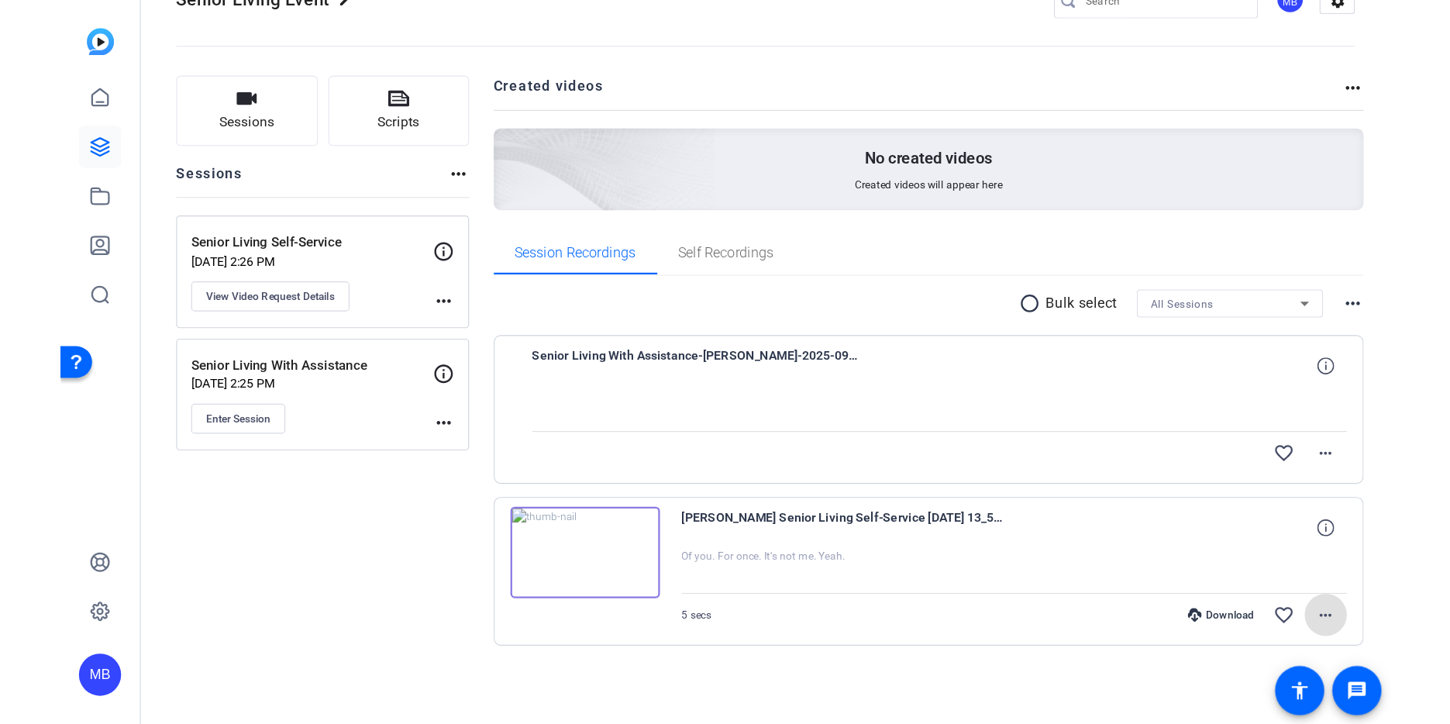
scroll to position [0, 0]
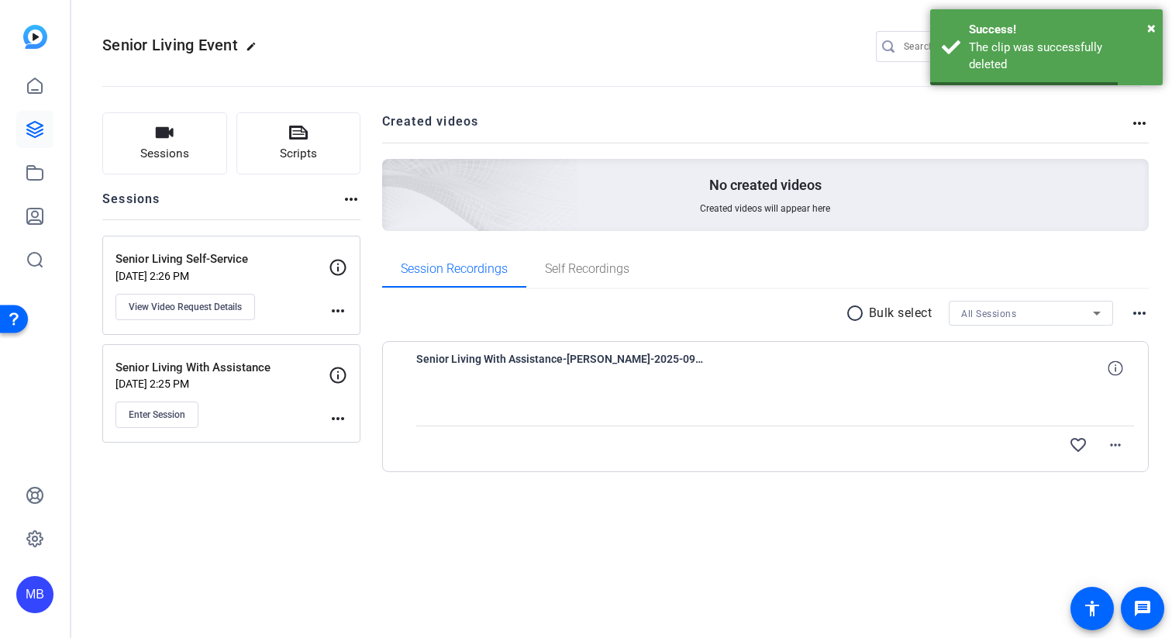
click at [747, 366] on div "Senior Living With Assistance-Sarah-Sarah-2025-09-28-15-17-11-644-0" at bounding box center [775, 368] width 718 height 37
click at [1112, 364] on icon at bounding box center [1115, 367] width 15 height 15
click at [1113, 364] on mat-icon "close" at bounding box center [1115, 368] width 19 height 19
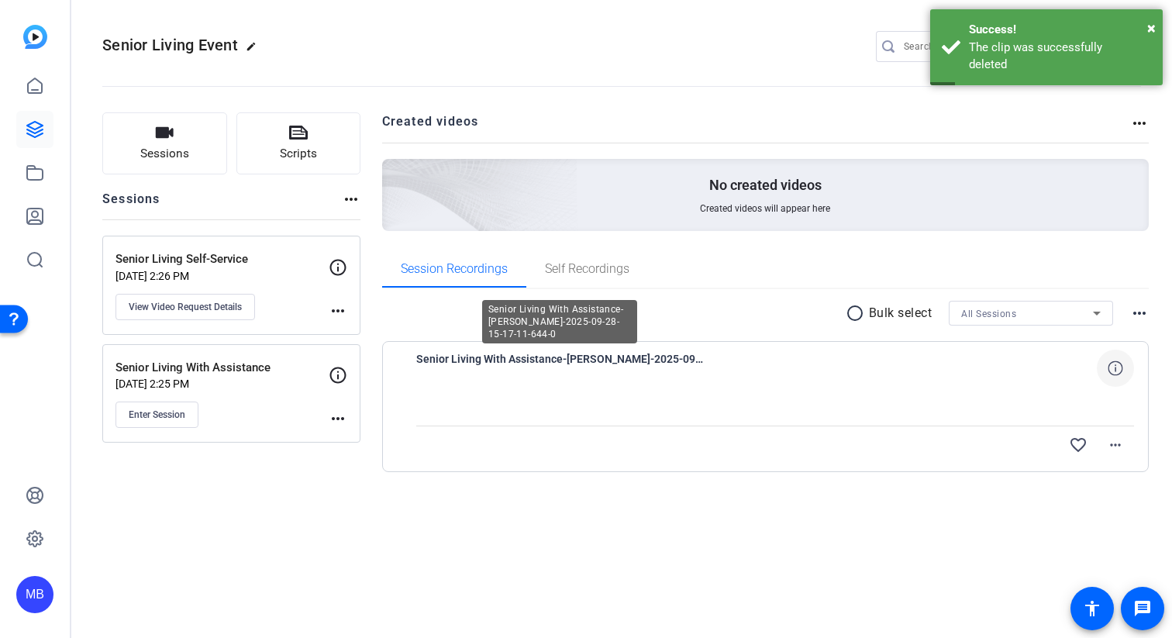
click at [619, 364] on span "Senior Living With Assistance-Sarah-Sarah-2025-09-28-15-17-11-644-0" at bounding box center [559, 368] width 287 height 37
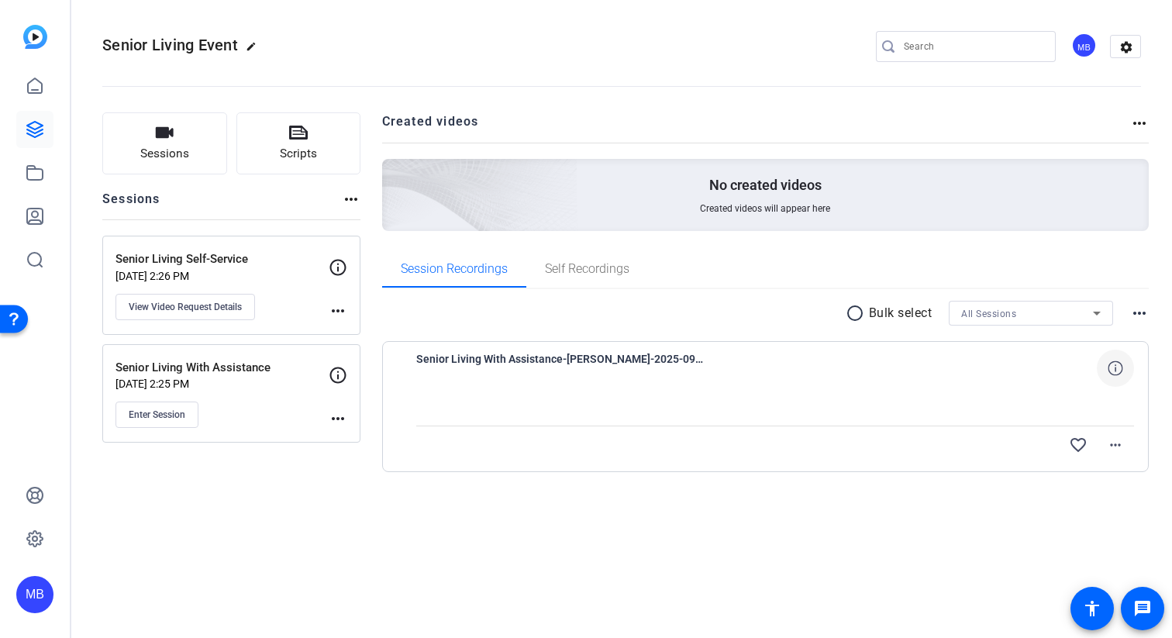
click at [680, 357] on span "Senior Living With Assistance-Sarah-Sarah-2025-09-28-15-17-11-644-0" at bounding box center [559, 368] width 287 height 37
click at [42, 133] on icon at bounding box center [35, 130] width 16 height 16
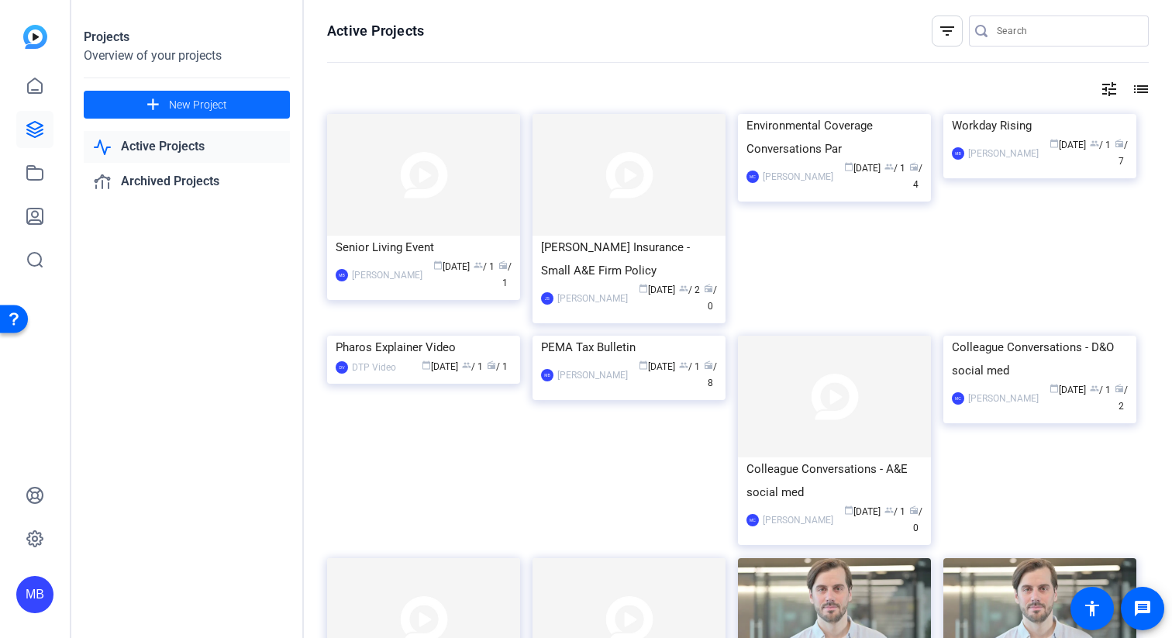
click at [232, 98] on span at bounding box center [187, 104] width 206 height 37
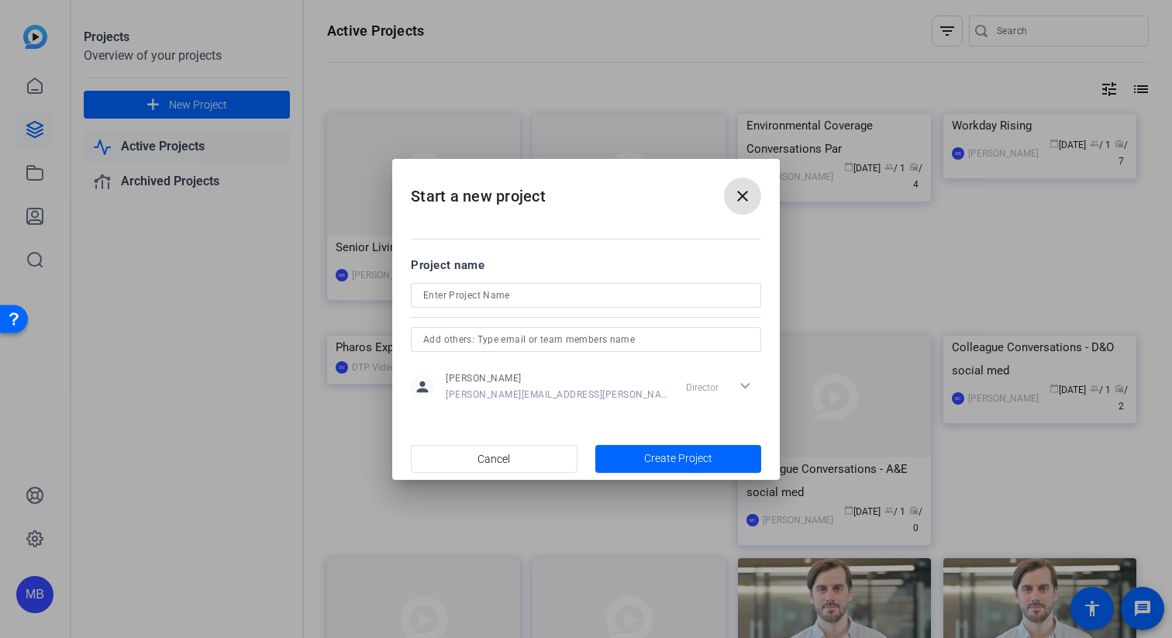
click at [494, 283] on div at bounding box center [586, 295] width 326 height 25
type input "Social Tests"
click at [649, 457] on span "Create Project" at bounding box center [678, 458] width 68 height 16
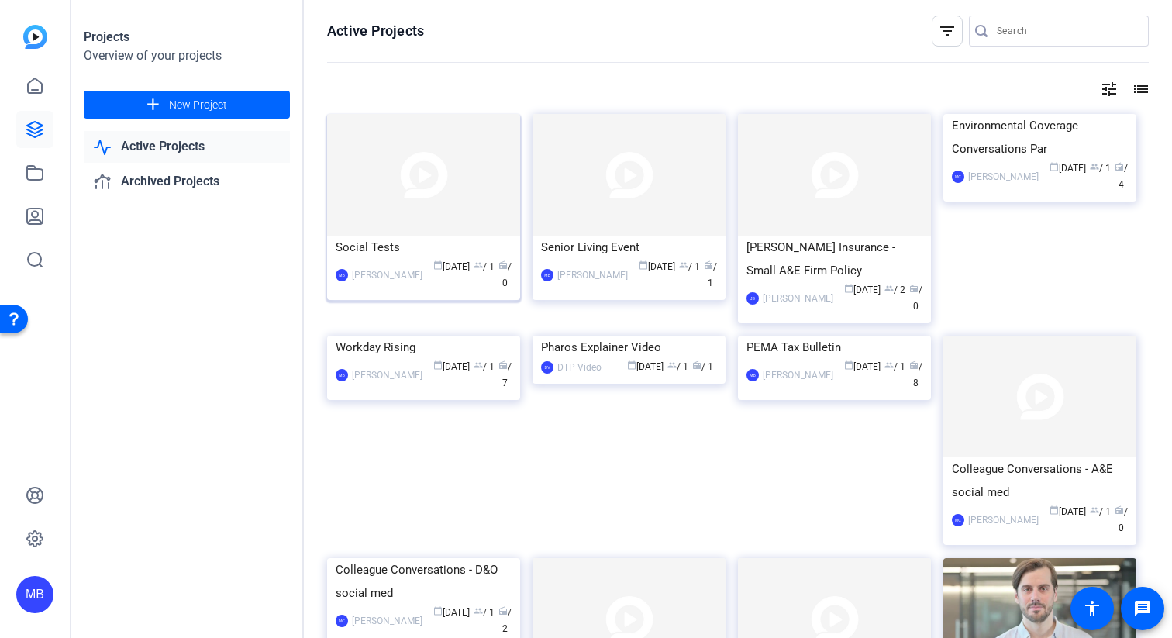
click at [406, 188] on img at bounding box center [423, 175] width 193 height 122
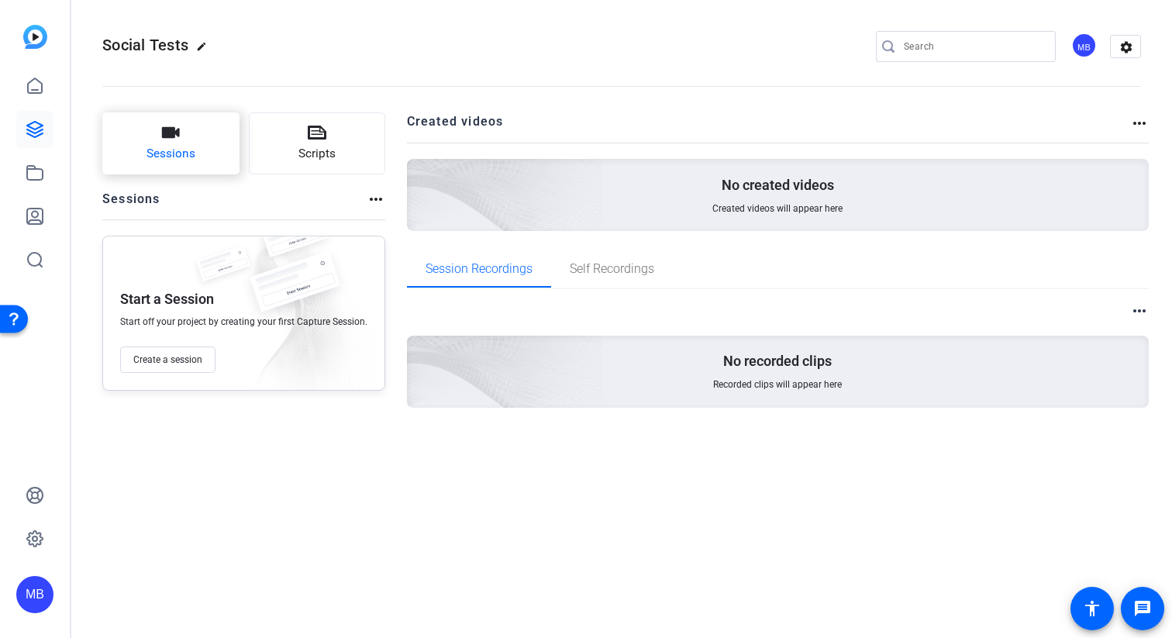
click at [160, 157] on span "Sessions" at bounding box center [170, 154] width 49 height 18
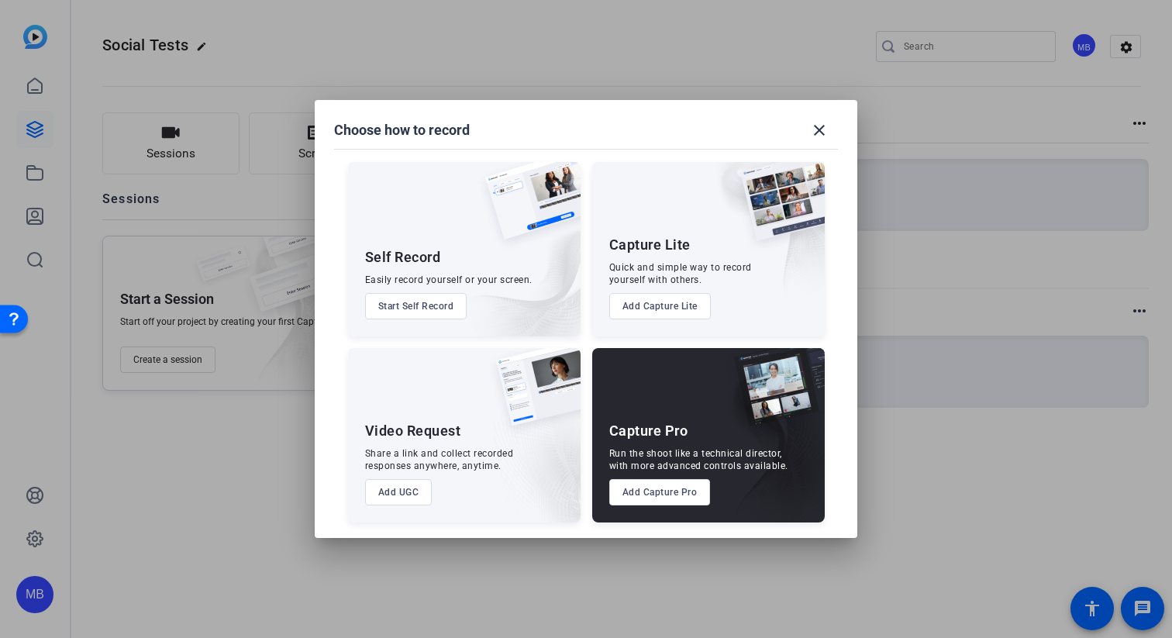
click at [400, 496] on button "Add UGC" at bounding box center [398, 492] width 67 height 26
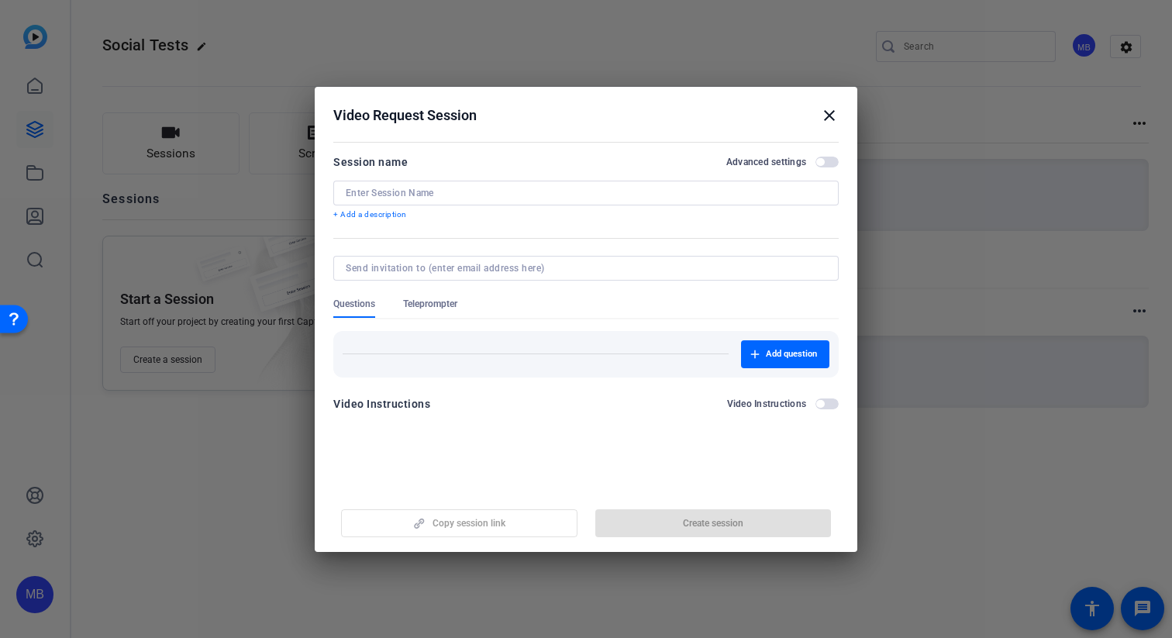
click at [477, 199] on div at bounding box center [586, 193] width 481 height 25
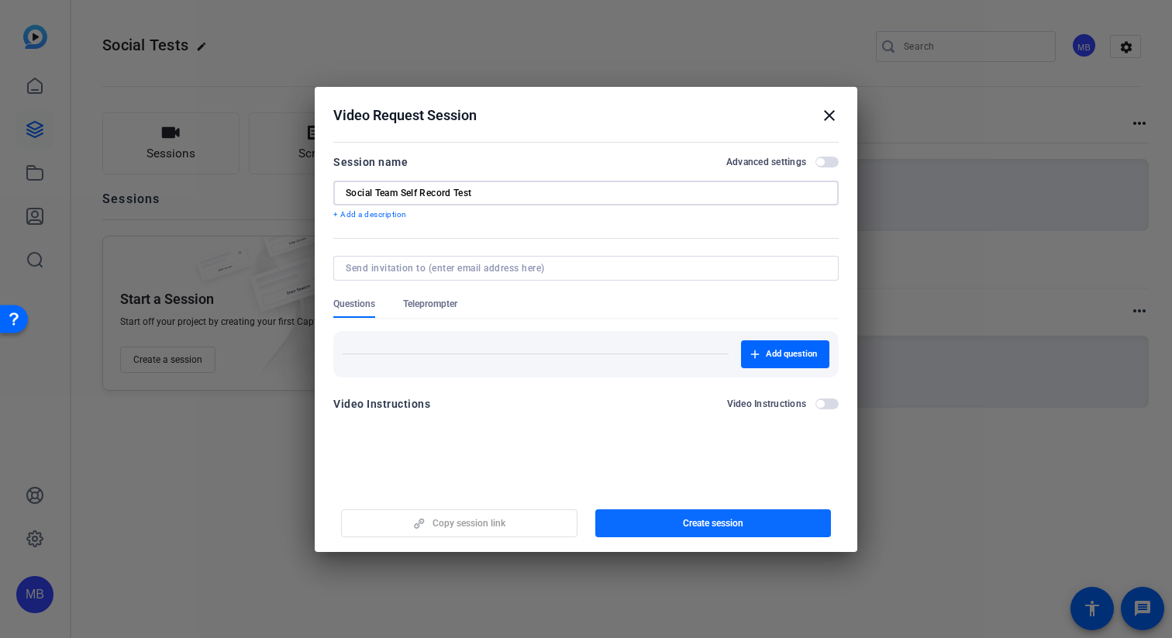
type input "Social Team Self Record Test"
click at [694, 526] on span "Create session" at bounding box center [713, 523] width 60 height 12
click at [836, 116] on mat-icon "close" at bounding box center [829, 115] width 19 height 19
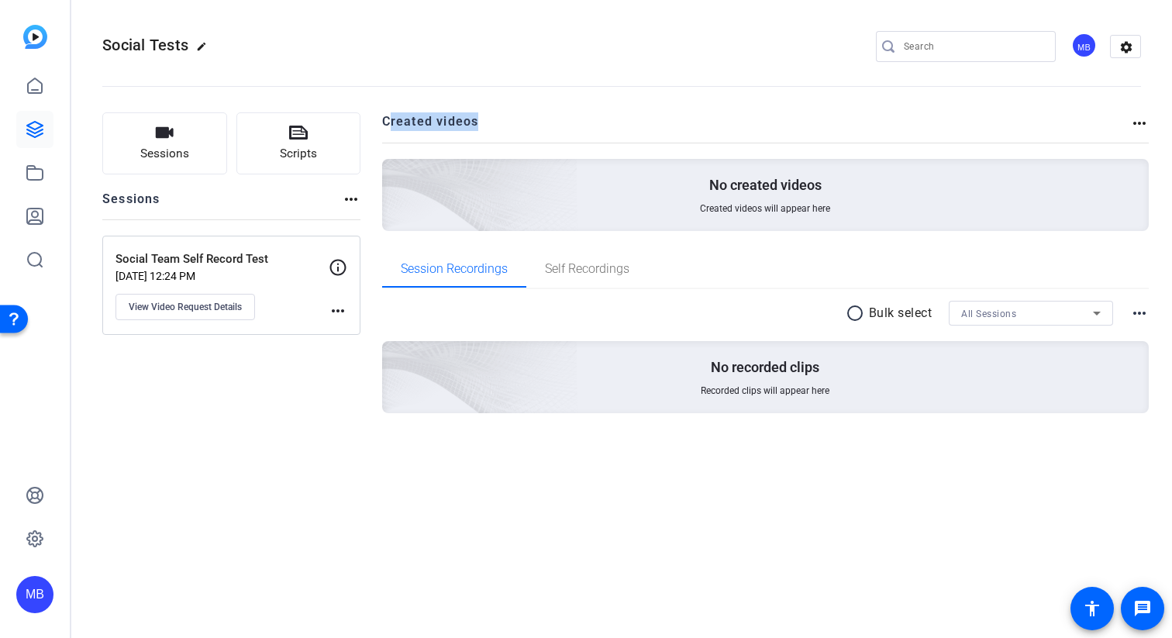
drag, startPoint x: 481, startPoint y: 114, endPoint x: 387, endPoint y: 112, distance: 93.8
click at [387, 112] on h2 "Created videos" at bounding box center [756, 127] width 749 height 30
click at [484, 109] on div "Sessions Scripts Sessions more_horiz Social Team Self Record Test Sep 29, 2025 …" at bounding box center [621, 287] width 1101 height 389
click at [226, 305] on span "View Video Request Details" at bounding box center [185, 307] width 113 height 12
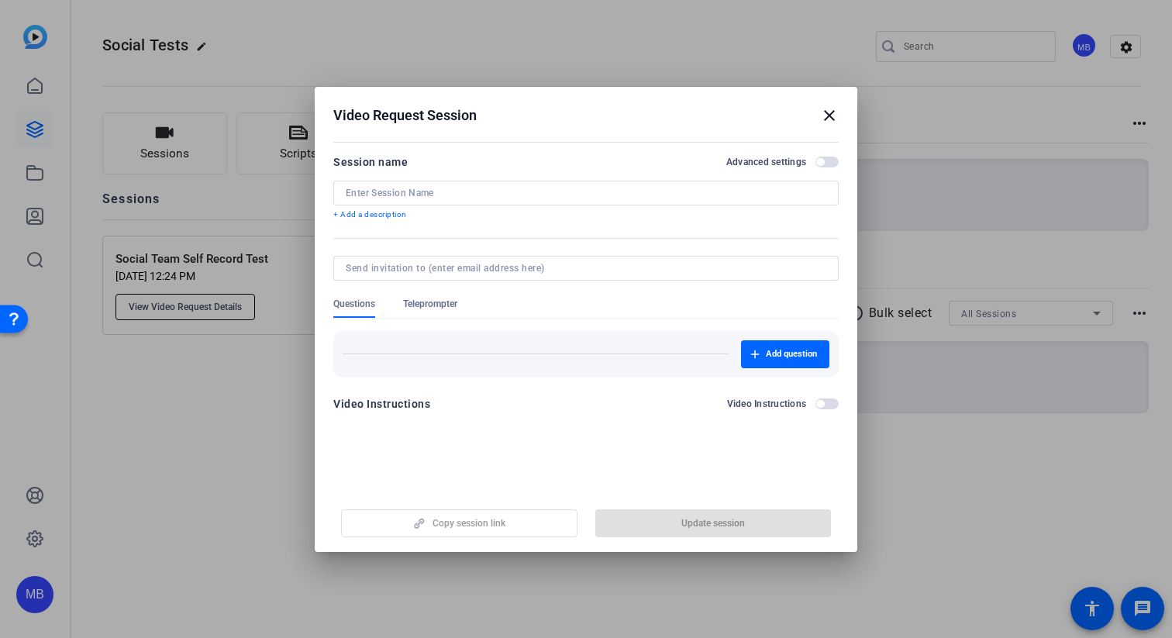
type input "Social Team Self Record Test"
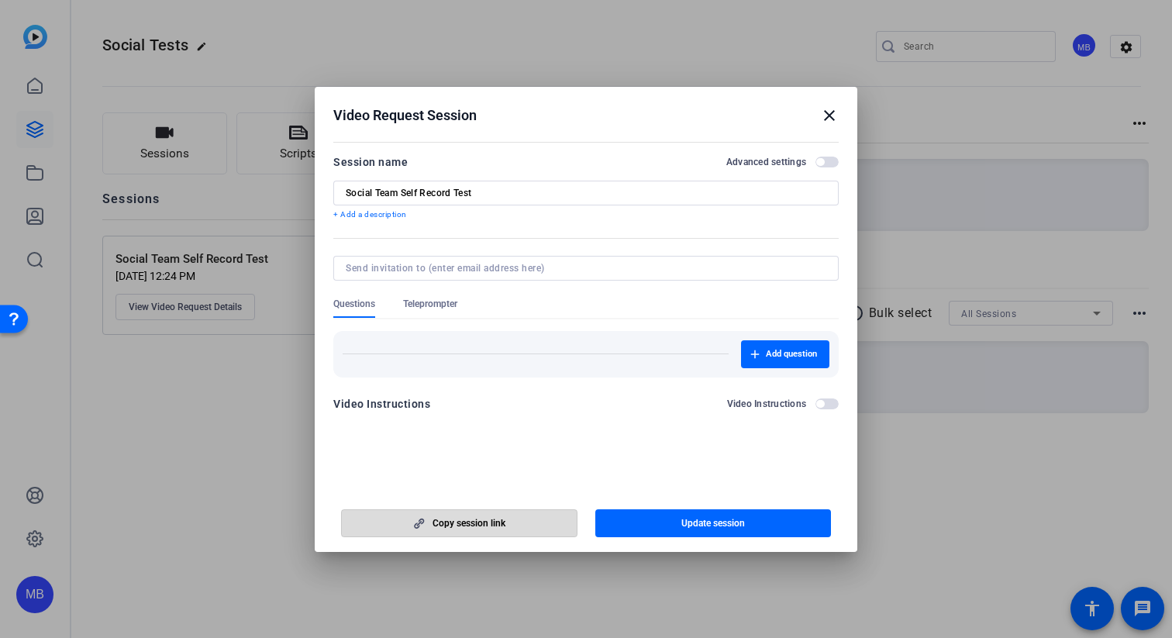
click at [464, 517] on span "Copy session link" at bounding box center [468, 523] width 73 height 12
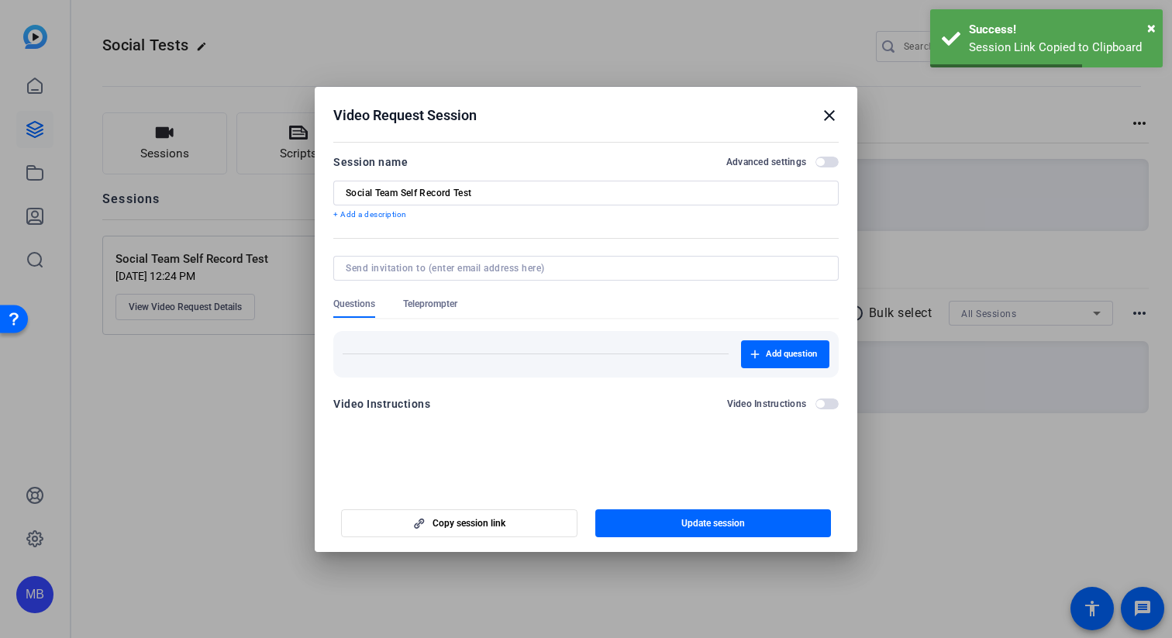
click at [815, 112] on div "Video Request Session close" at bounding box center [585, 115] width 505 height 19
click at [831, 115] on mat-icon "close" at bounding box center [829, 115] width 19 height 19
